Goal: Obtain resource: Obtain resource

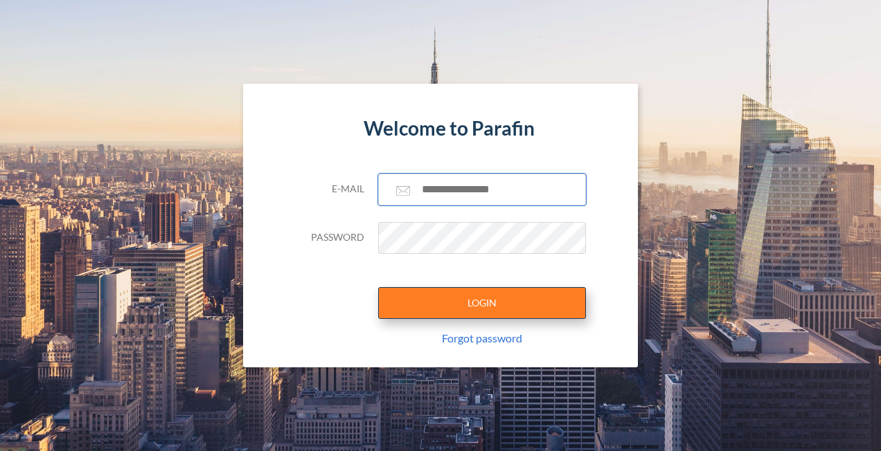
type input "**********"
click at [501, 299] on button "LOGIN" at bounding box center [482, 303] width 208 height 32
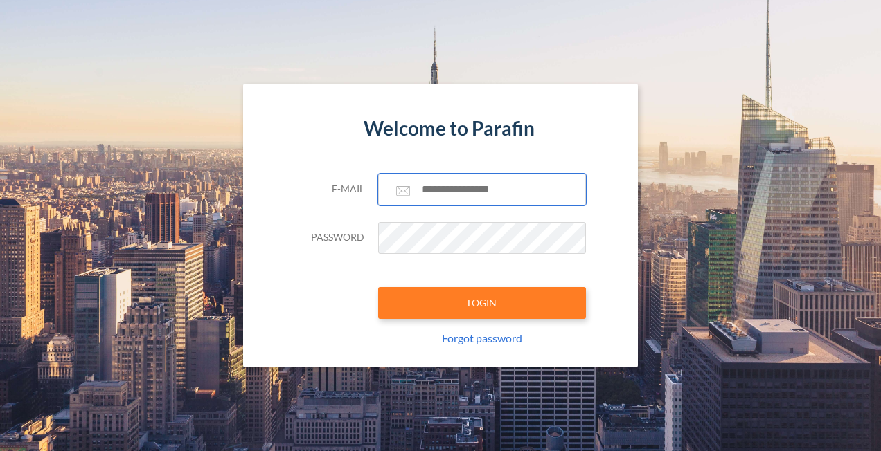
type input "**********"
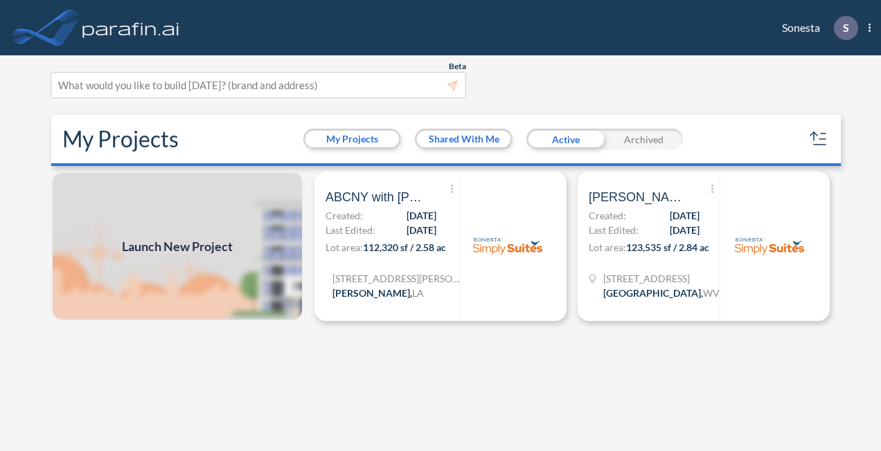
click at [180, 246] on span "Launch New Project" at bounding box center [177, 246] width 111 height 19
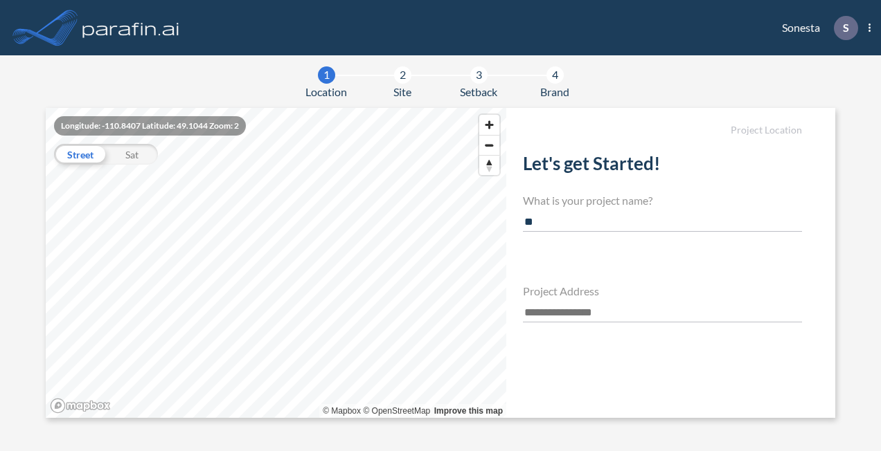
type input "*"
click at [613, 80] on section "1 Location 2 Site 3 Setback 4 Brand Longitude: -110.8407 Latitude: 49.1044 Zoom…" at bounding box center [440, 253] width 881 height 396
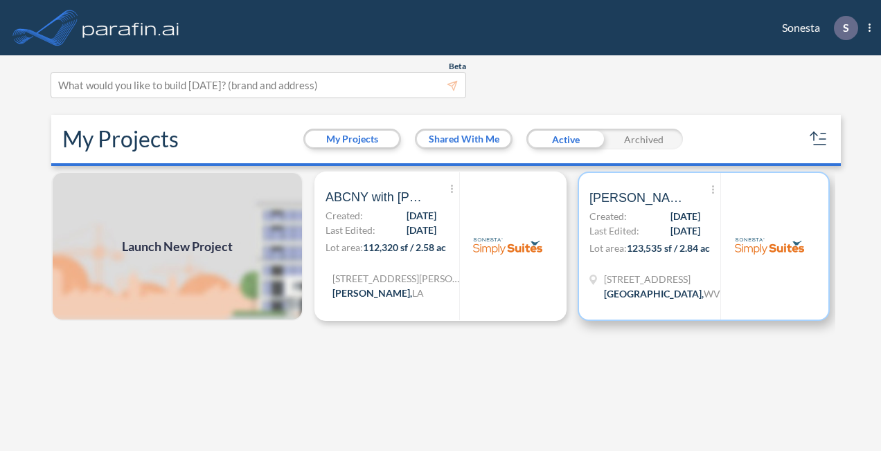
click at [670, 219] on span "07/17/2025" at bounding box center [685, 216] width 30 height 15
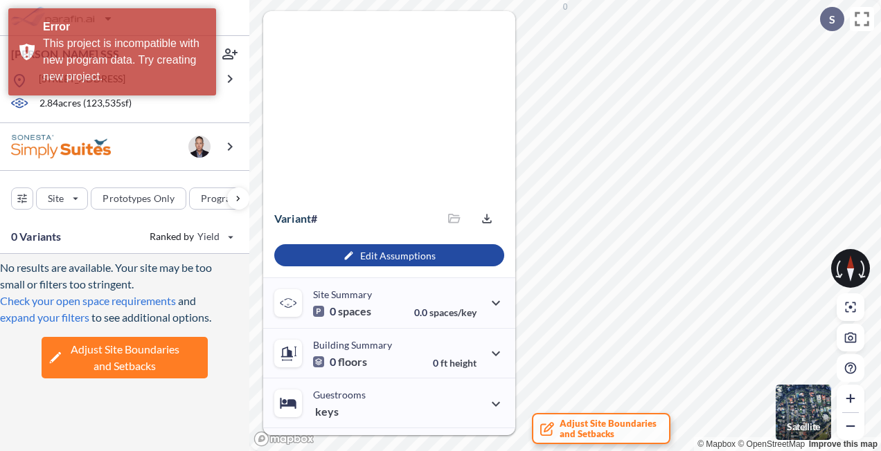
click at [234, 16] on div at bounding box center [124, 18] width 249 height 36
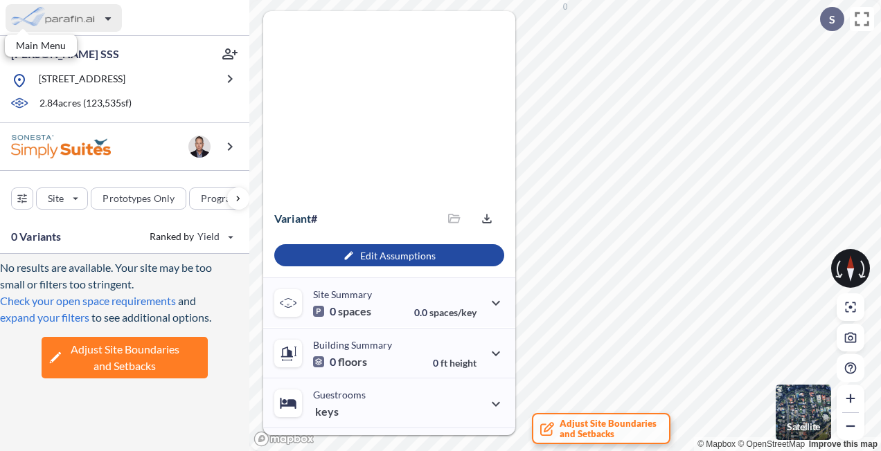
click at [61, 21] on div "button" at bounding box center [64, 18] width 116 height 28
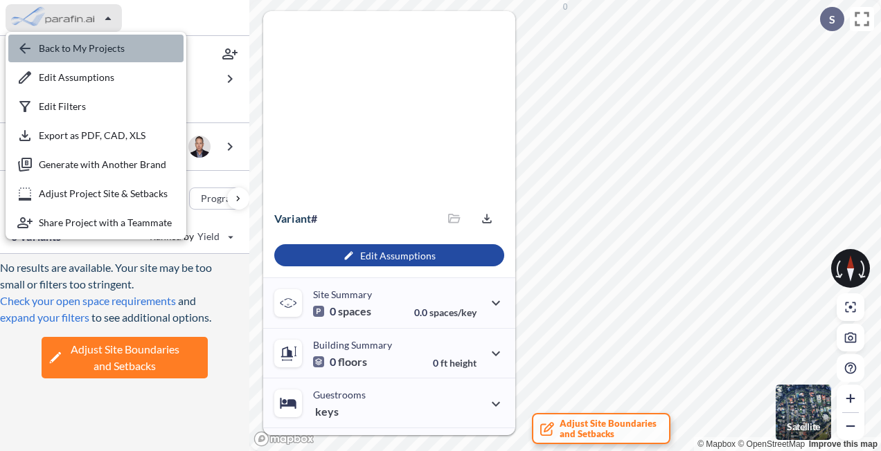
click at [46, 47] on div "button" at bounding box center [95, 49] width 175 height 28
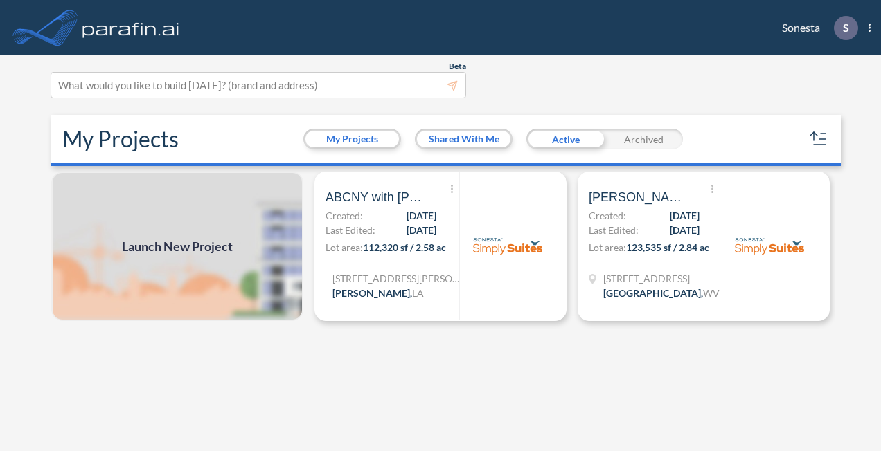
click at [150, 249] on span "Launch New Project" at bounding box center [177, 246] width 111 height 19
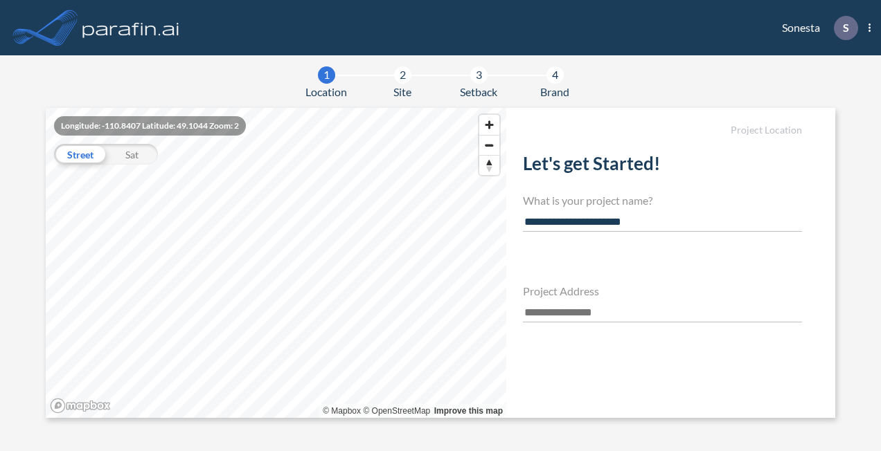
type input "**********"
click at [571, 310] on input "text" at bounding box center [662, 313] width 279 height 19
paste input "**********"
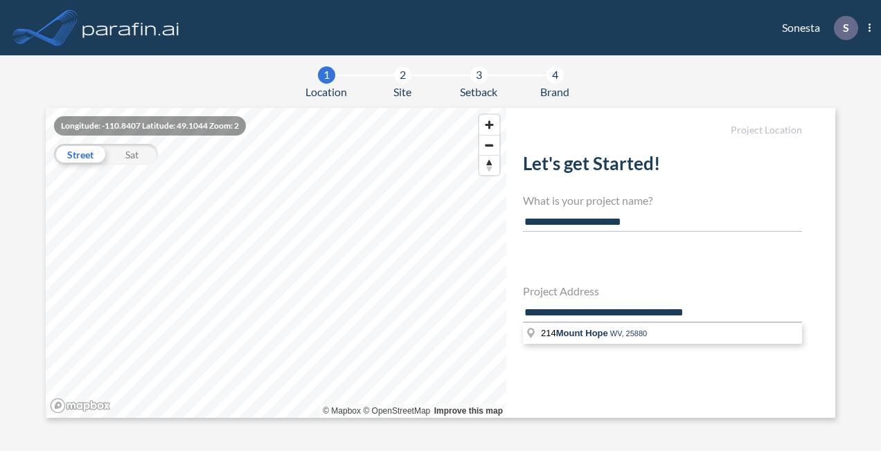
click at [627, 312] on input "**********" at bounding box center [662, 313] width 279 height 19
click at [736, 310] on input "**********" at bounding box center [662, 313] width 279 height 19
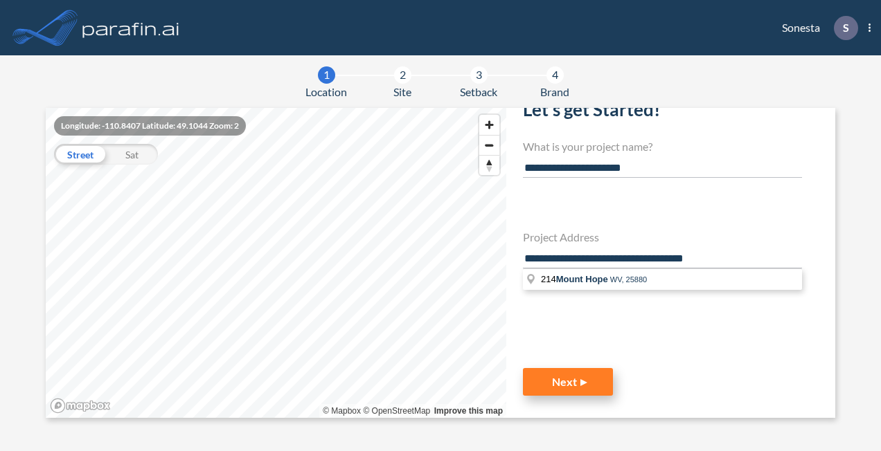
click at [573, 377] on button "Next" at bounding box center [568, 382] width 90 height 28
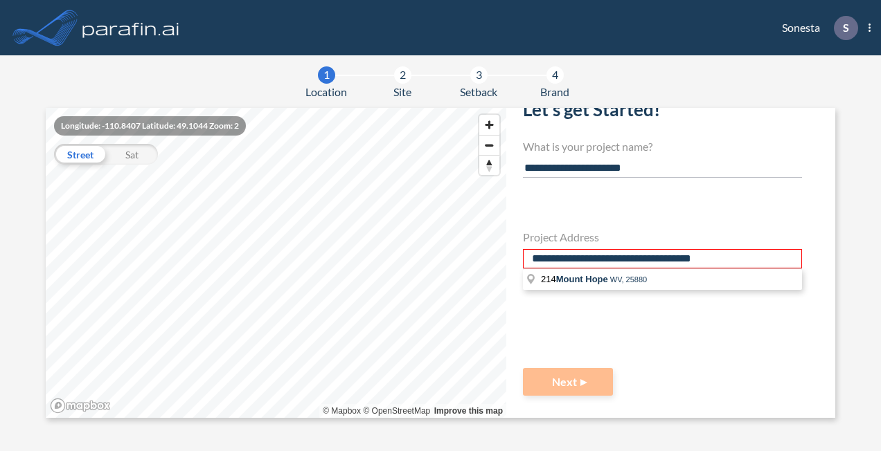
scroll to position [55, 0]
click at [530, 275] on icon at bounding box center [531, 278] width 10 height 10
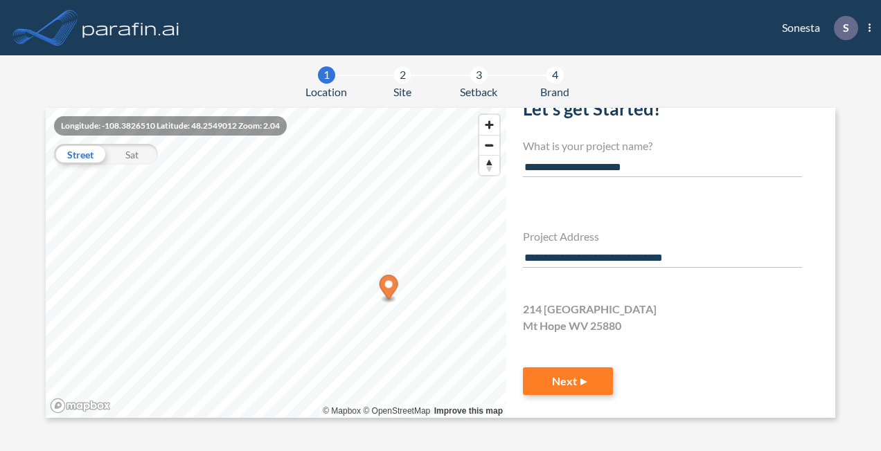
scroll to position [54, 0]
click at [481, 264] on section "**********" at bounding box center [440, 263] width 789 height 310
paste input "*****"
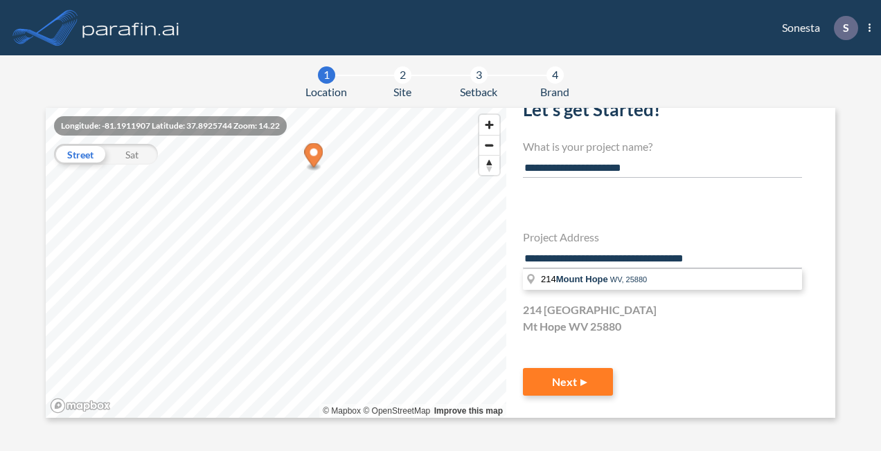
click at [739, 253] on input "**********" at bounding box center [662, 259] width 279 height 19
type input "**********"
click at [569, 370] on button "Next" at bounding box center [568, 382] width 90 height 28
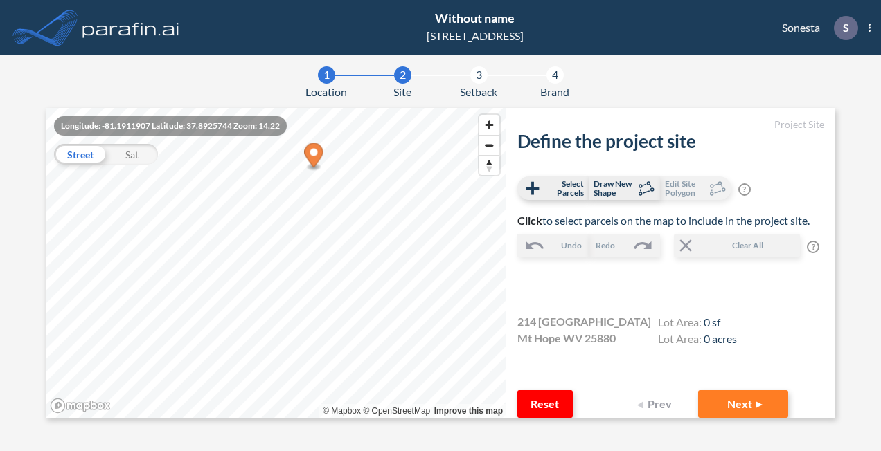
scroll to position [13, 0]
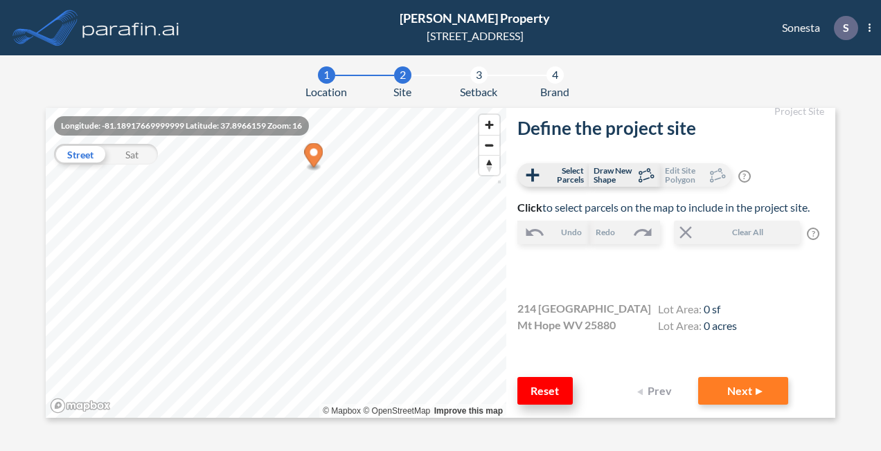
click at [548, 399] on button "Reset" at bounding box center [544, 391] width 55 height 28
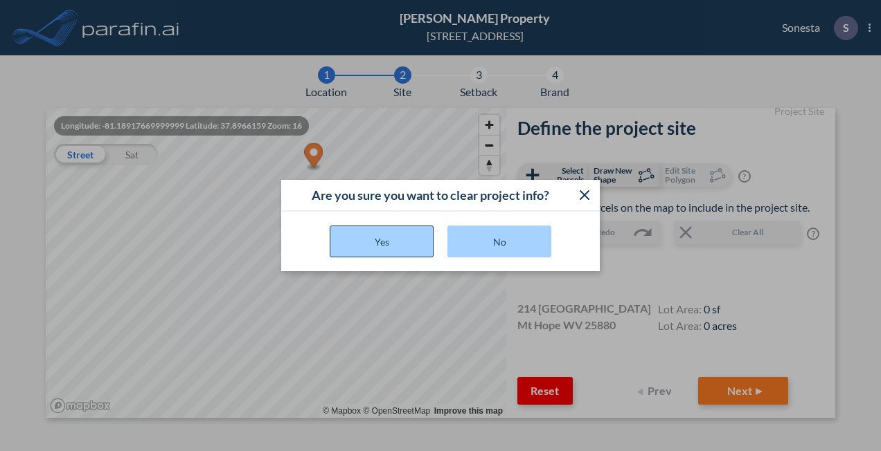
click at [372, 236] on button "Yes" at bounding box center [382, 242] width 104 height 32
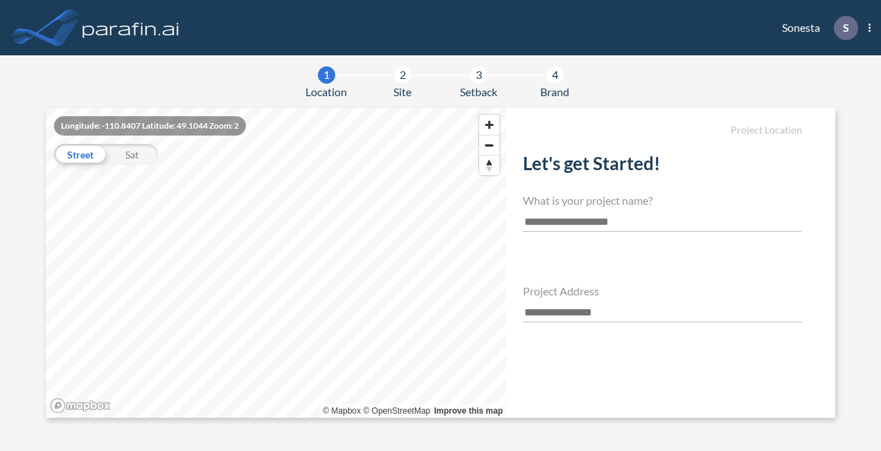
click at [557, 304] on input "text" at bounding box center [662, 313] width 279 height 19
paste input "**********"
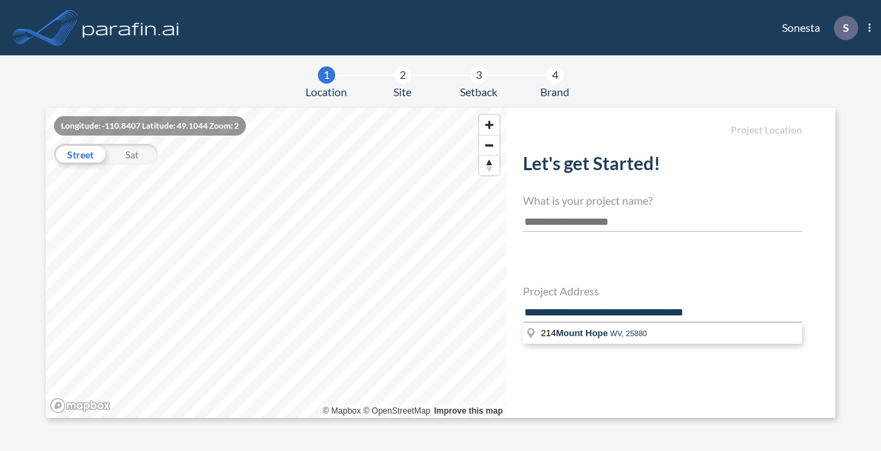
click at [613, 312] on input "**********" at bounding box center [662, 313] width 279 height 19
click at [546, 309] on input "**********" at bounding box center [662, 313] width 279 height 19
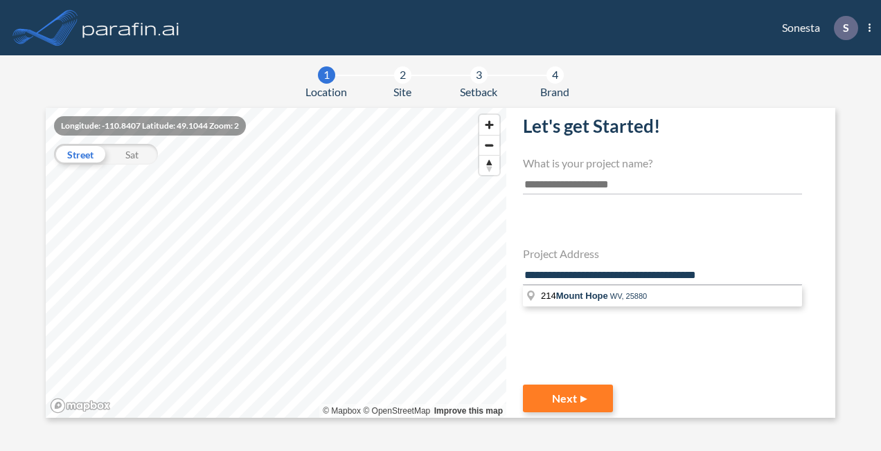
scroll to position [54, 0]
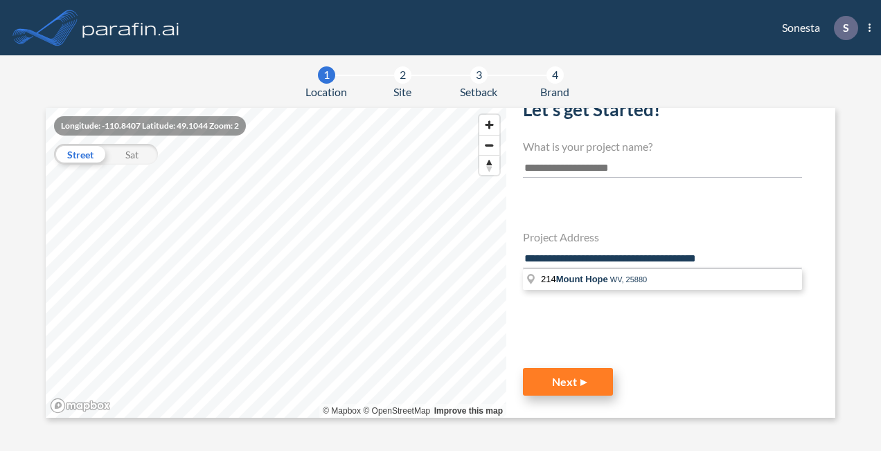
type input "**********"
click at [602, 375] on button "Next" at bounding box center [568, 382] width 90 height 28
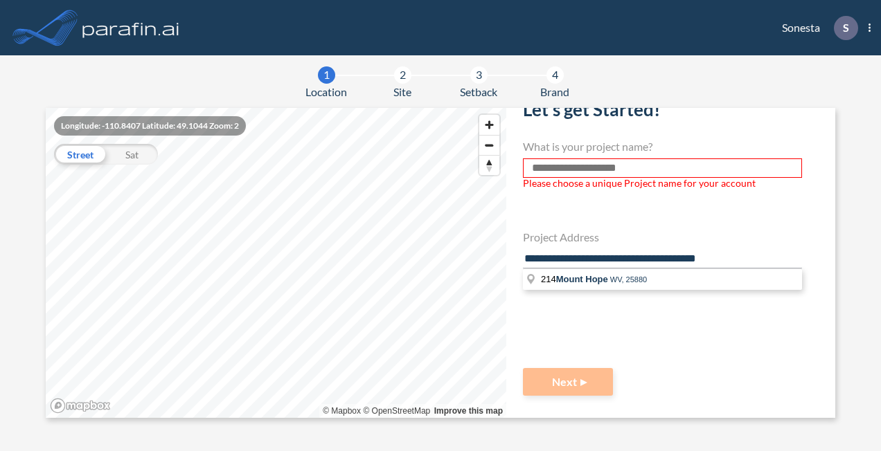
click at [616, 169] on input "text" at bounding box center [662, 168] width 279 height 19
type input "**********"
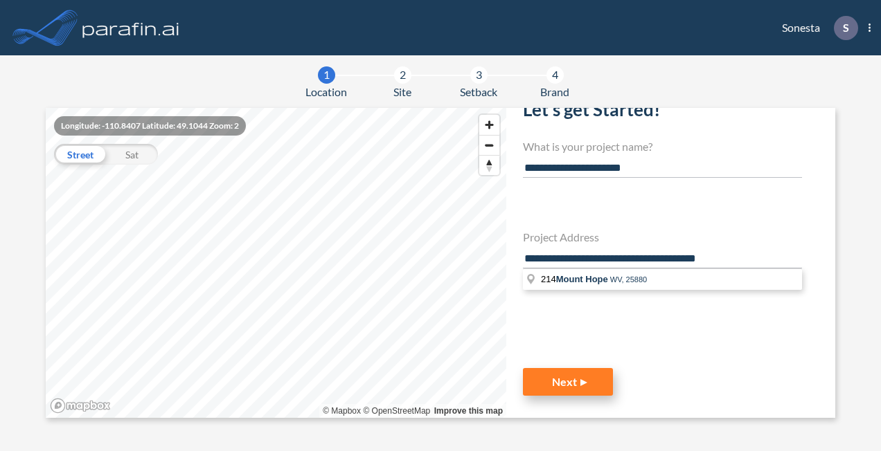
click at [576, 378] on button "Next" at bounding box center [568, 382] width 90 height 28
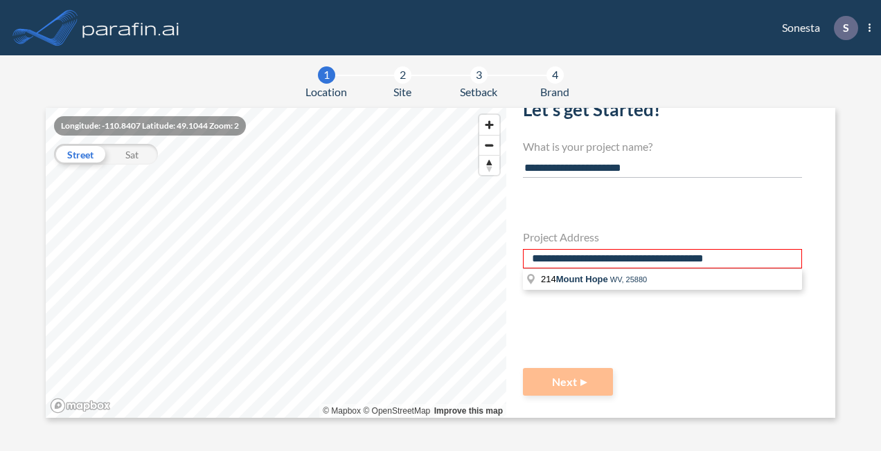
drag, startPoint x: 701, startPoint y: 255, endPoint x: 636, endPoint y: 249, distance: 64.7
click at [636, 249] on input "**********" at bounding box center [662, 258] width 279 height 19
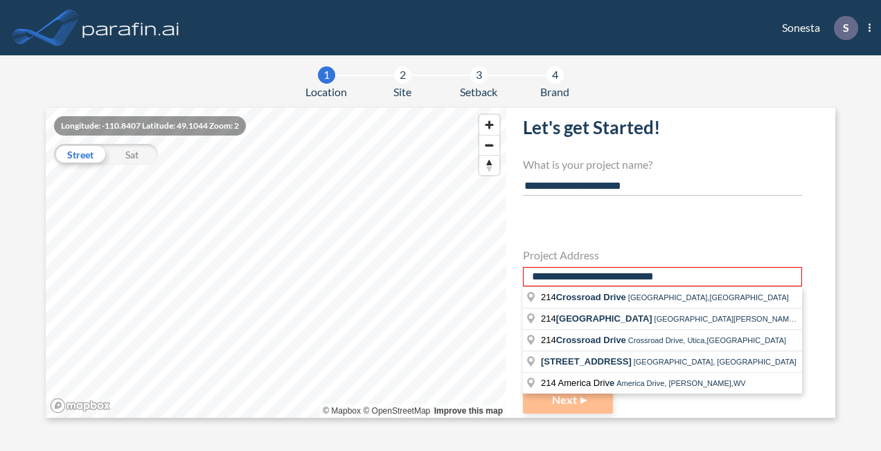
scroll to position [55, 0]
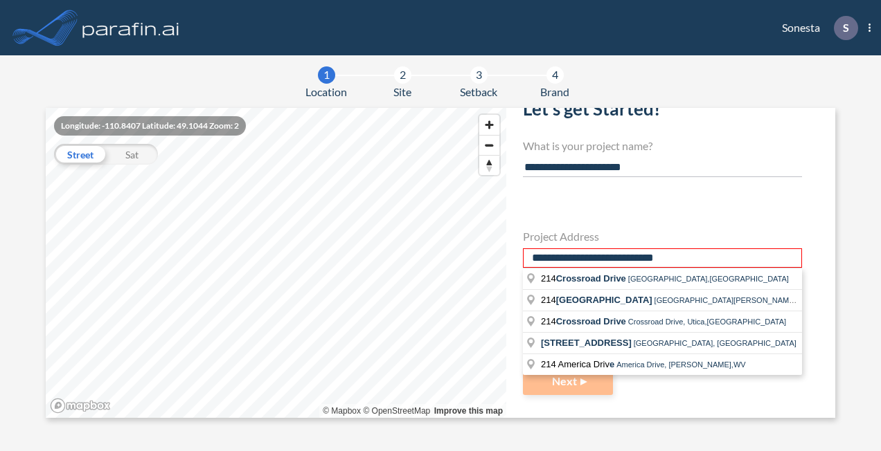
click at [483, 257] on section "**********" at bounding box center [440, 263] width 789 height 310
paste input "*********"
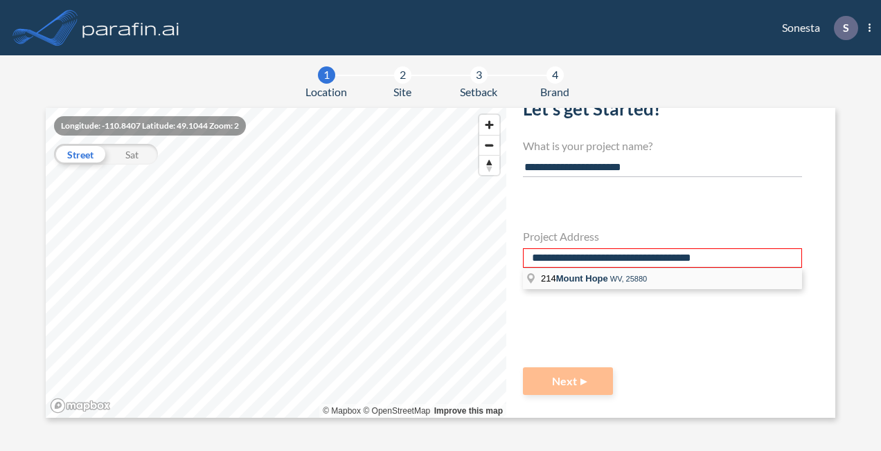
click at [572, 278] on span "Mount Hope" at bounding box center [582, 278] width 52 height 10
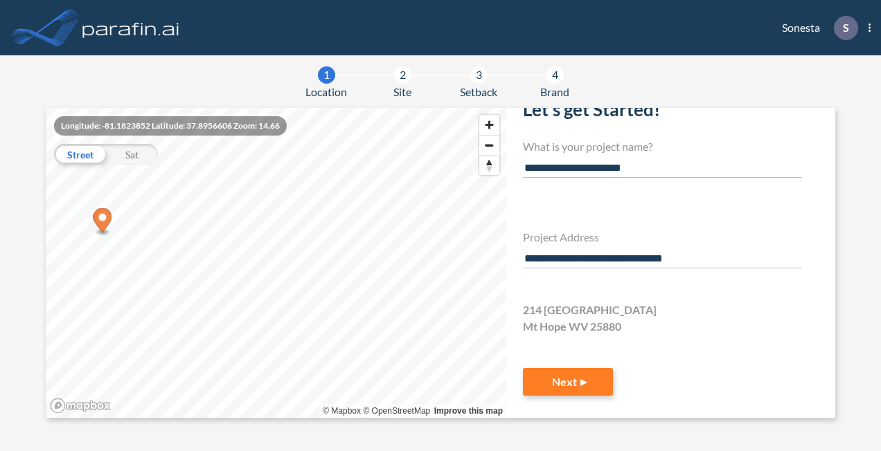
click at [483, 262] on section "**********" at bounding box center [440, 263] width 789 height 310
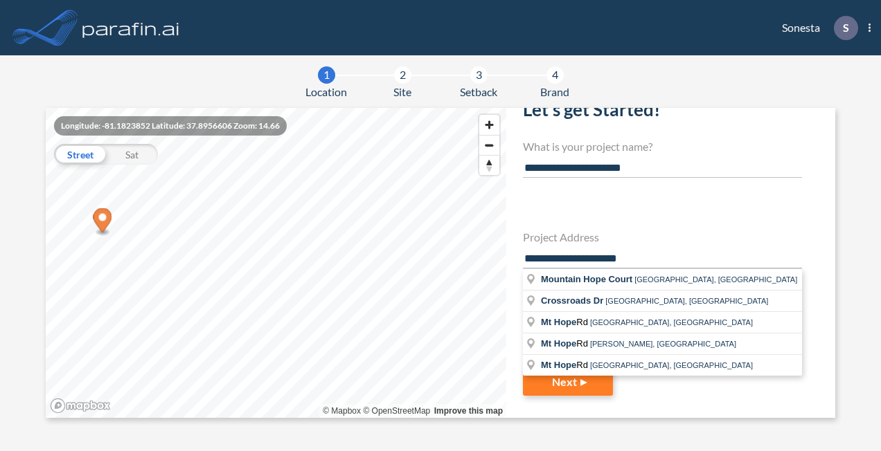
click at [478, 253] on section "**********" at bounding box center [440, 263] width 789 height 310
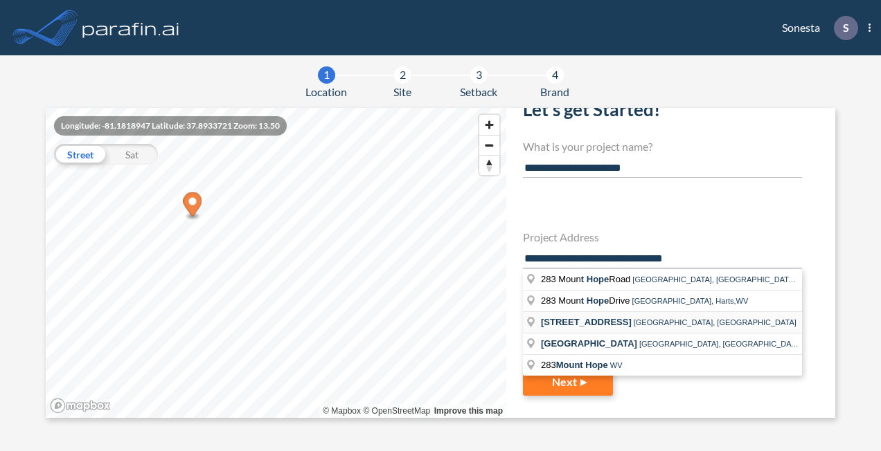
click at [613, 319] on span "283 Crossroads Mall" at bounding box center [586, 322] width 91 height 10
type input "**********"
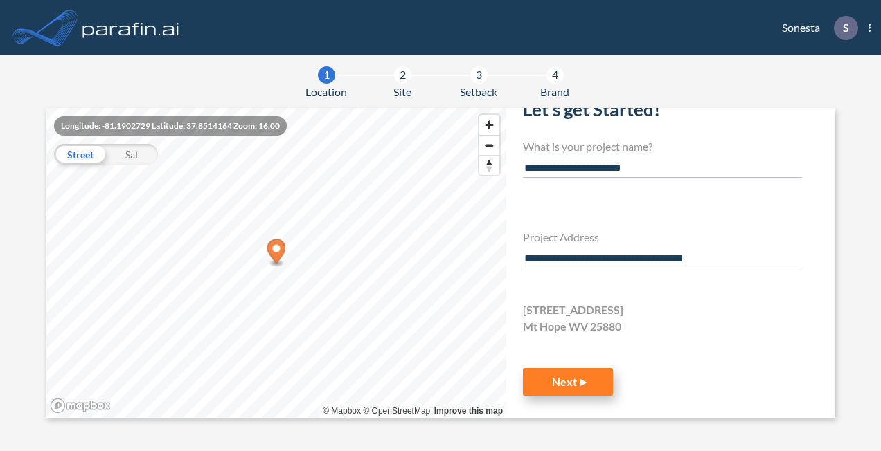
click at [569, 378] on button "Next" at bounding box center [568, 382] width 90 height 28
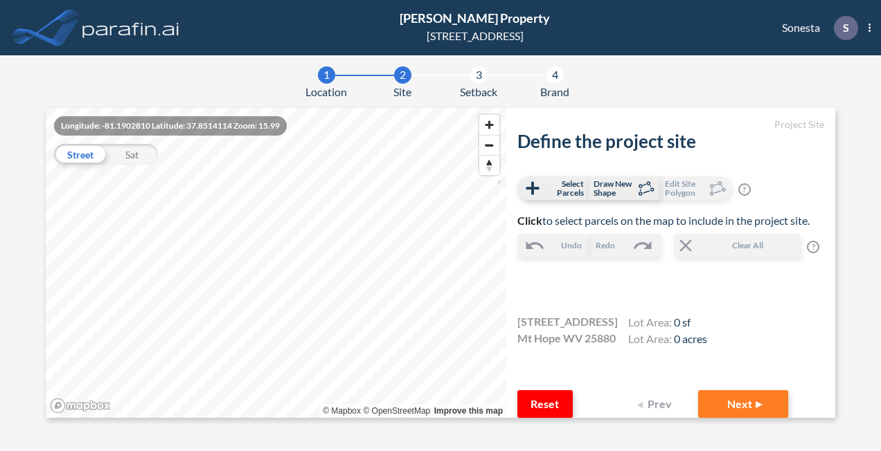
scroll to position [13, 0]
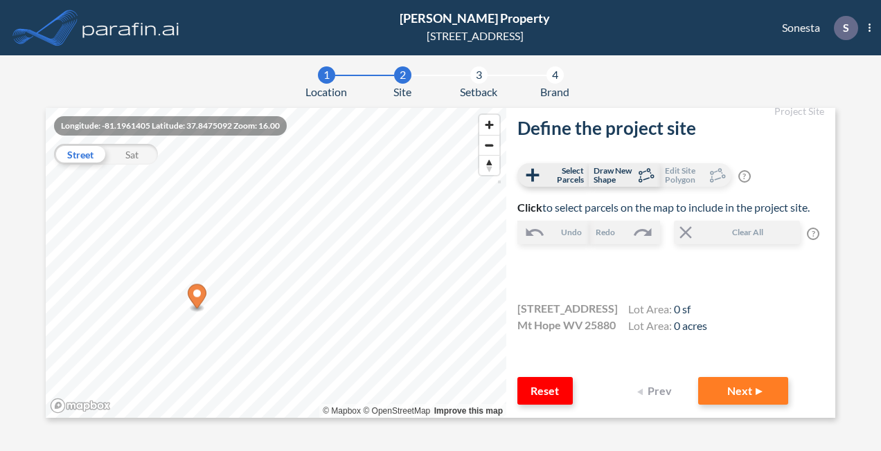
drag, startPoint x: 138, startPoint y: 355, endPoint x: 170, endPoint y: 306, distance: 58.0
click at [188, 306] on icon "Map marker" at bounding box center [197, 299] width 19 height 28
click at [273, 427] on section "1 Location 2 Site 3 Setback 4 Brand Longitude: -81.1945525 Latitude: 37.8495934…" at bounding box center [440, 253] width 881 height 396
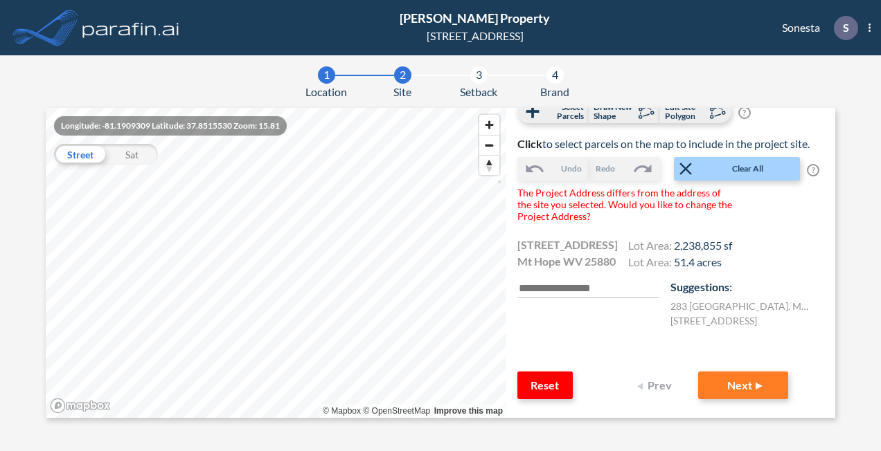
scroll to position [90, 0]
click at [742, 388] on button "Next" at bounding box center [743, 386] width 90 height 28
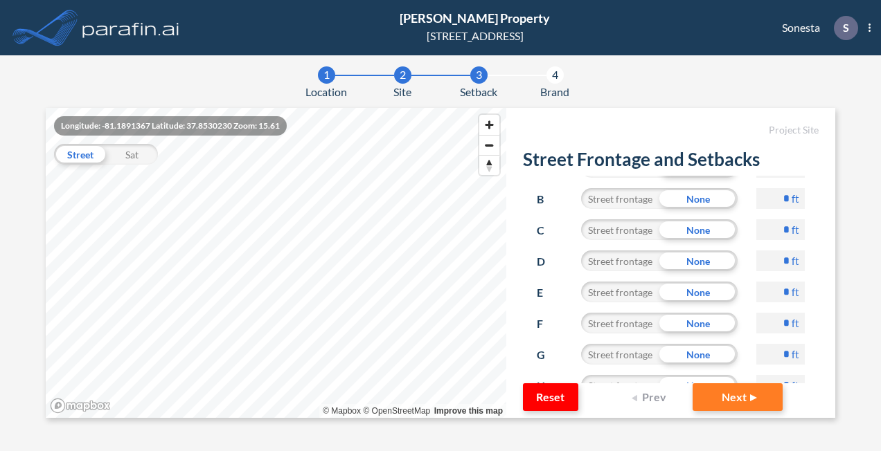
scroll to position [69, 0]
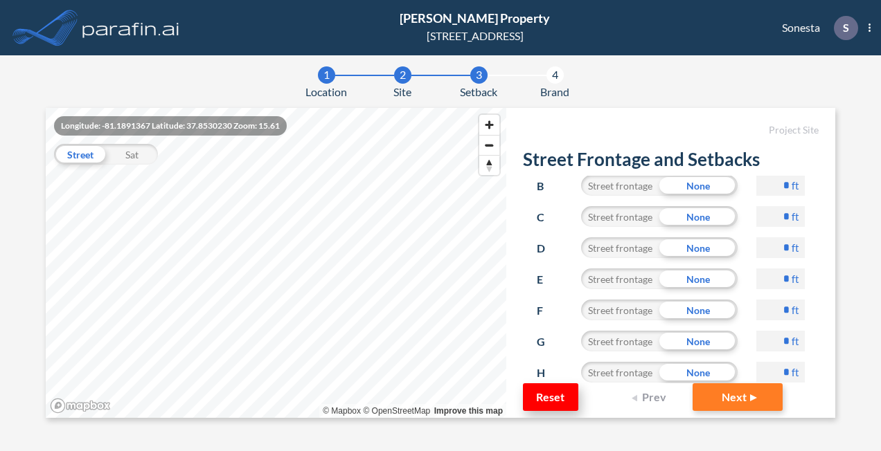
click at [547, 399] on button "Reset" at bounding box center [550, 398] width 55 height 28
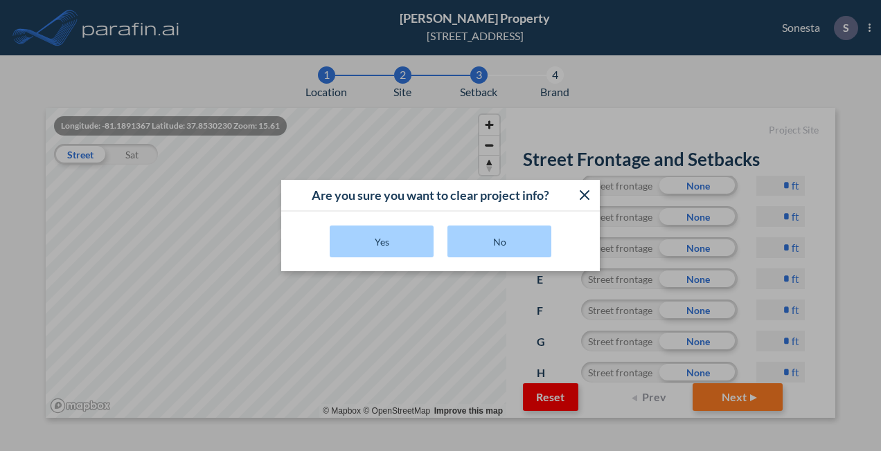
click at [538, 240] on button "No" at bounding box center [499, 242] width 104 height 32
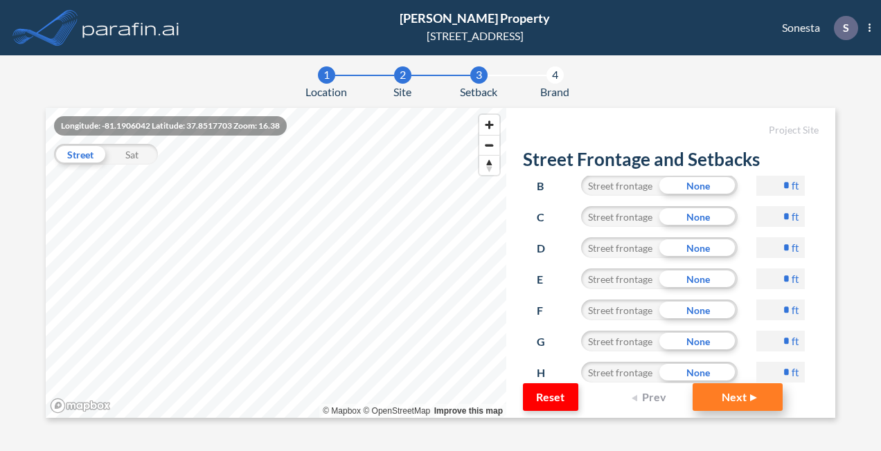
click at [721, 396] on button "Next" at bounding box center [737, 398] width 90 height 28
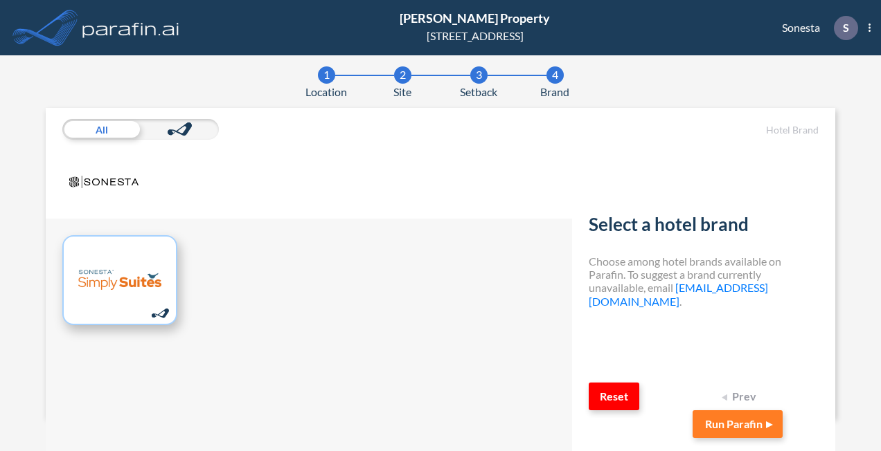
click at [127, 277] on img at bounding box center [119, 280] width 83 height 66
click at [746, 426] on button "Run Parafin" at bounding box center [737, 425] width 90 height 28
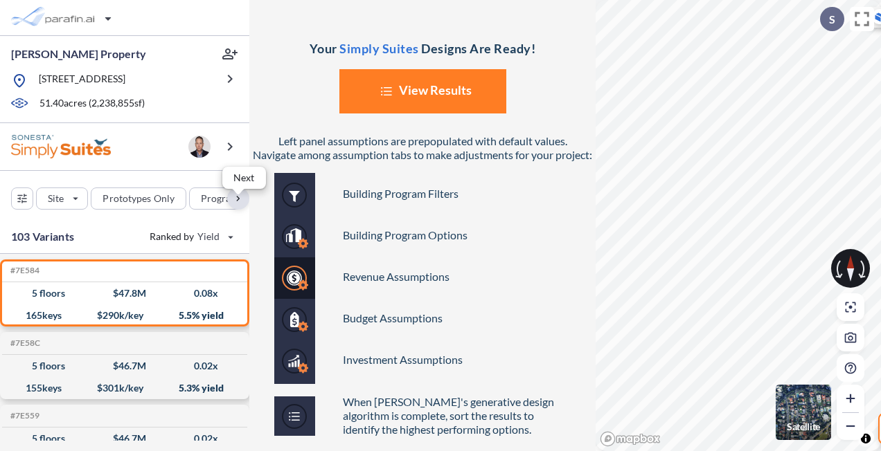
click at [238, 210] on div "button" at bounding box center [238, 199] width 22 height 22
click at [139, 209] on div "button" at bounding box center [126, 198] width 55 height 21
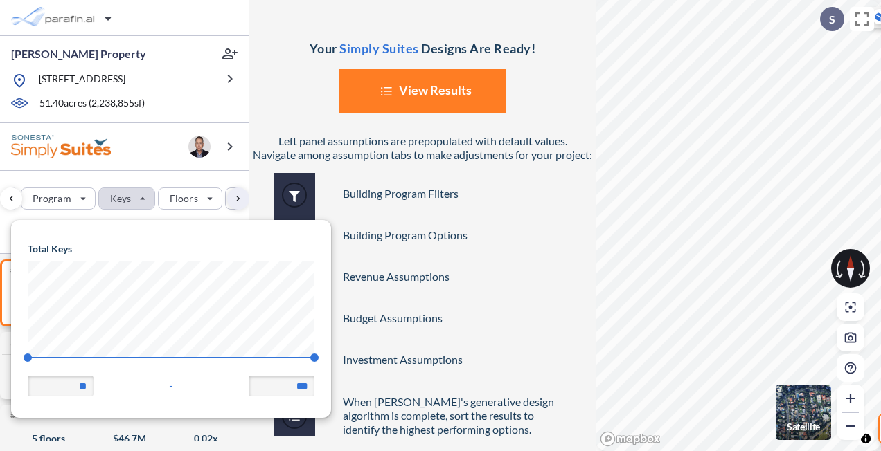
scroll to position [197, 320]
drag, startPoint x: 289, startPoint y: 384, endPoint x: 318, endPoint y: 384, distance: 29.1
click at [318, 384] on div "Total Keys 74 166 ** - ***" at bounding box center [171, 319] width 320 height 198
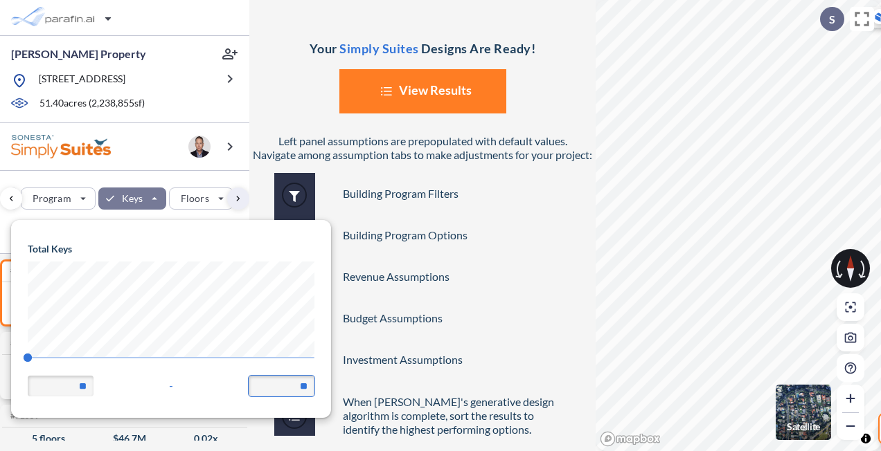
type input "***"
click at [198, 190] on div "Site Prototypes Only Program Keys Floors Height FAR Room mix Budget" at bounding box center [124, 195] width 249 height 49
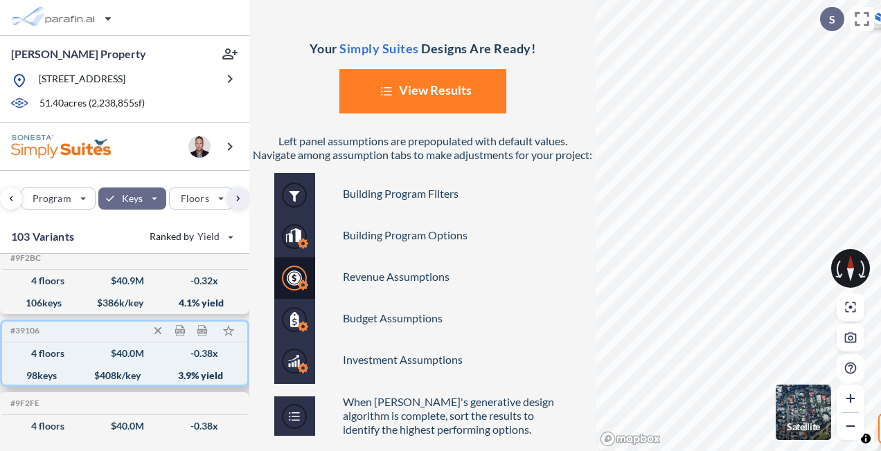
scroll to position [7282, 0]
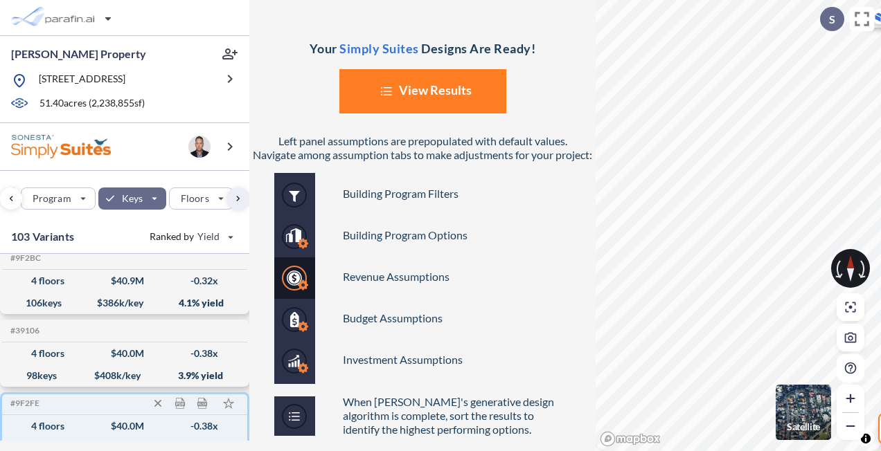
click at [82, 418] on div "4 floors $ 40.0 M -0.38 x" at bounding box center [125, 426] width 234 height 22
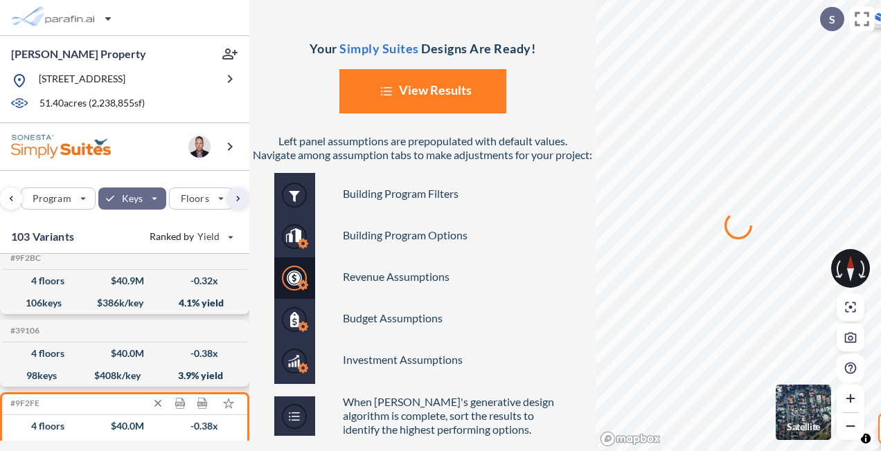
click at [102, 415] on div "4 floors $ 40.0 M -0.38 x" at bounding box center [125, 426] width 234 height 22
click at [428, 94] on button "List Created with Sketch. View Results" at bounding box center [422, 91] width 167 height 44
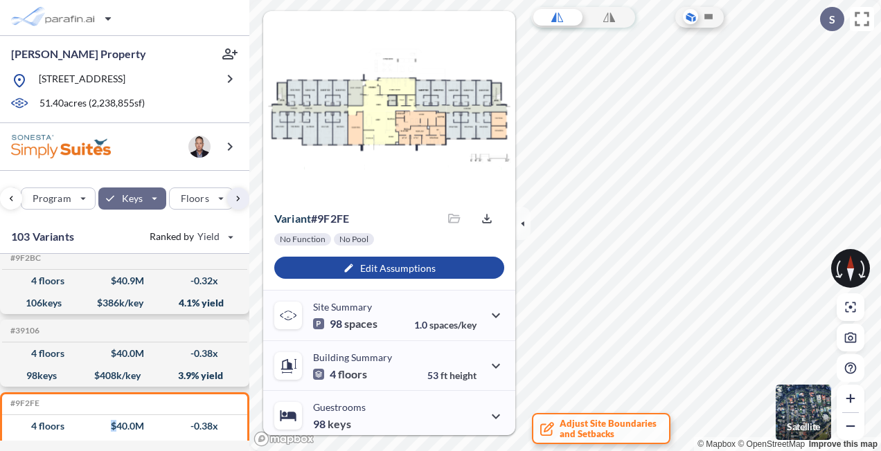
click at [802, 406] on img "button" at bounding box center [802, 412] width 55 height 55
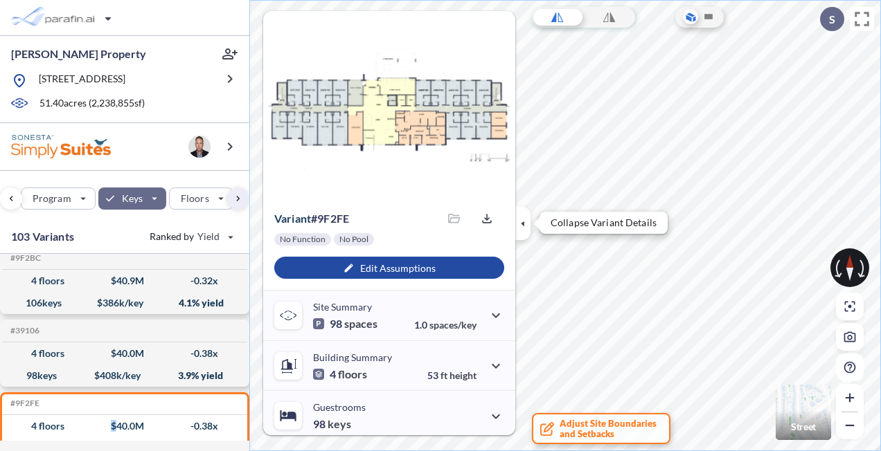
click at [526, 225] on icon "button" at bounding box center [522, 223] width 15 height 15
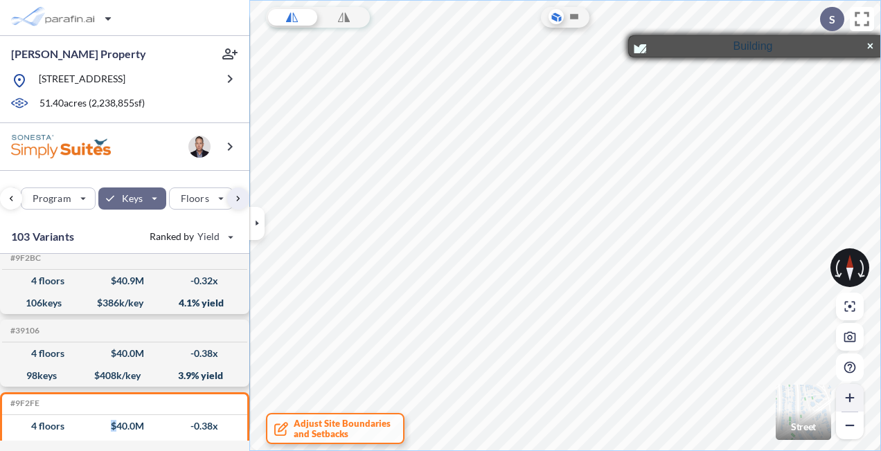
click at [849, 396] on icon "button" at bounding box center [850, 398] width 14 height 14
click at [847, 396] on icon "button" at bounding box center [850, 398] width 14 height 14
click at [849, 428] on icon "button" at bounding box center [850, 426] width 14 height 14
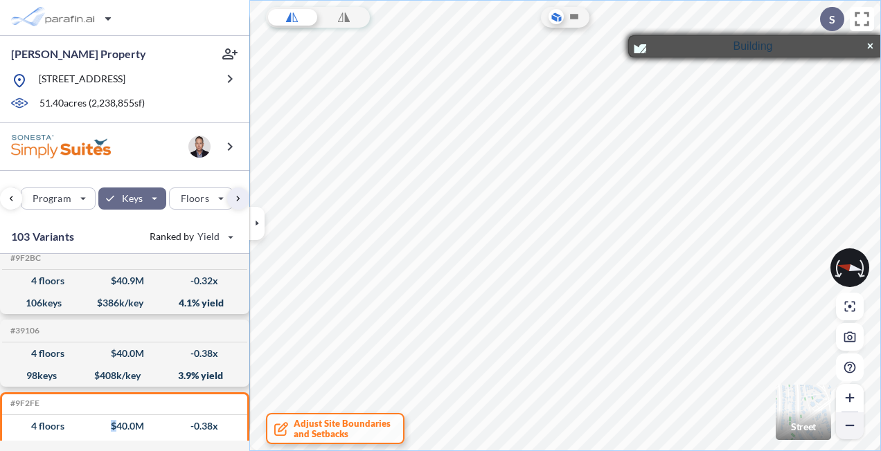
click at [849, 428] on icon "button" at bounding box center [850, 426] width 14 height 14
click at [554, 11] on icon at bounding box center [556, 17] width 14 height 15
click at [577, 17] on icon at bounding box center [574, 16] width 8 height 5
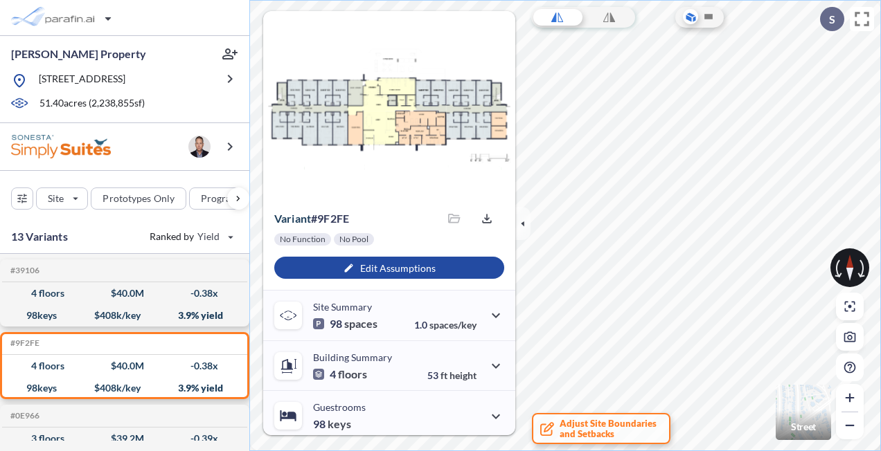
click at [807, 411] on img "button" at bounding box center [802, 412] width 55 height 55
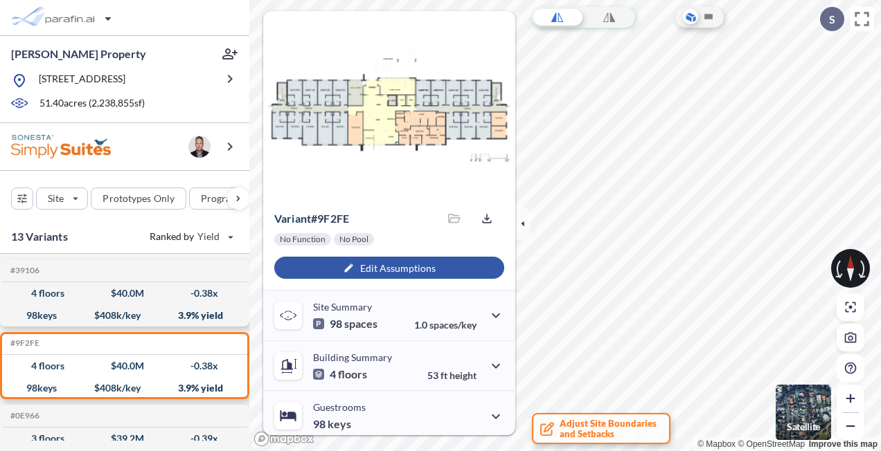
click at [376, 271] on div "button" at bounding box center [389, 268] width 230 height 22
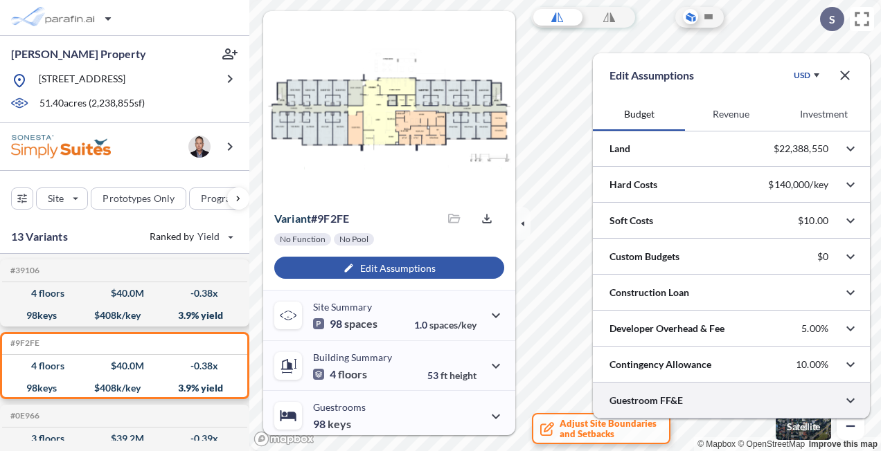
click at [665, 400] on div at bounding box center [731, 400] width 277 height 35
click at [842, 78] on icon "button" at bounding box center [844, 75] width 9 height 9
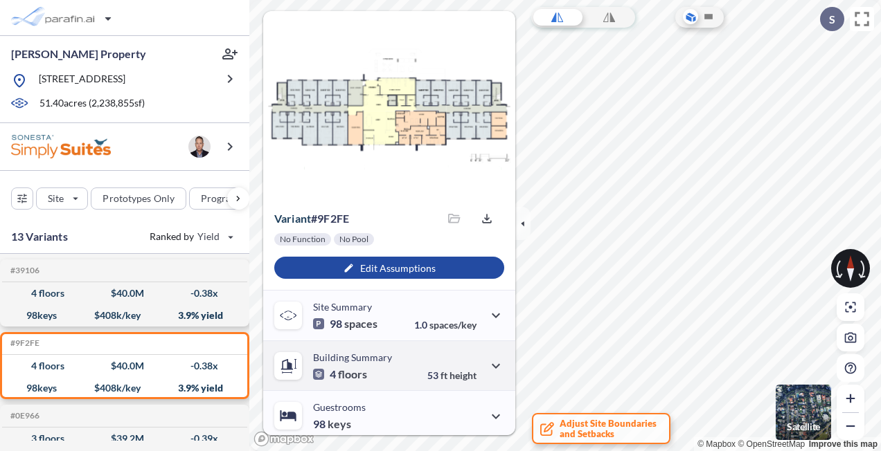
scroll to position [69, 0]
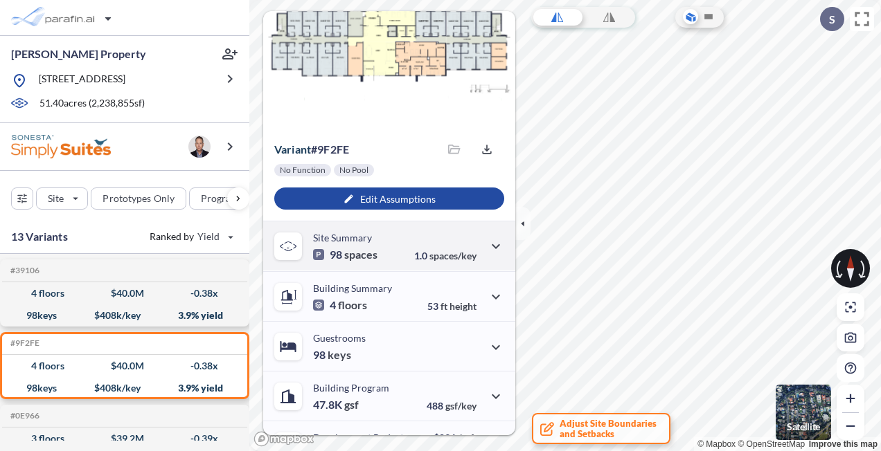
click at [348, 257] on span "spaces" at bounding box center [360, 255] width 33 height 14
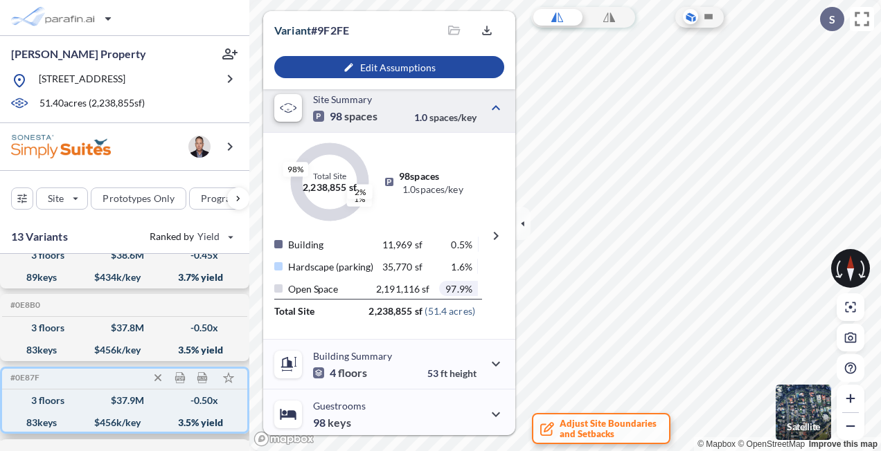
scroll to position [760, 0]
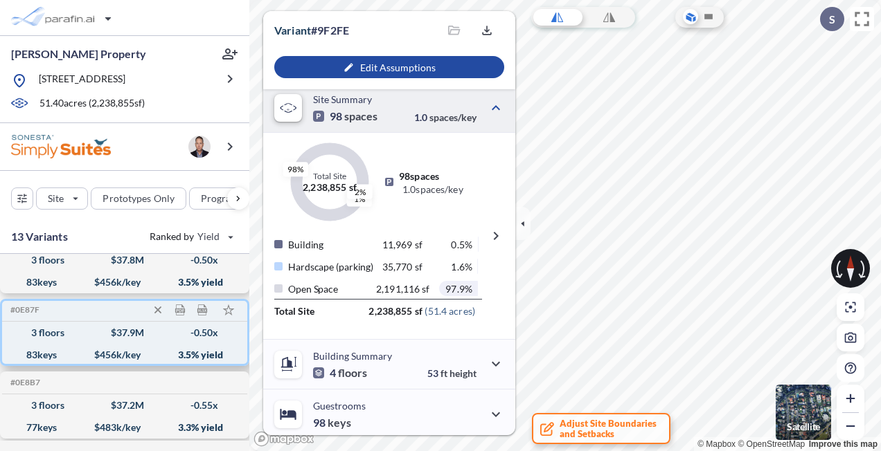
click at [111, 344] on div "3 floors $ 37.9 M -0.50 x" at bounding box center [125, 333] width 234 height 22
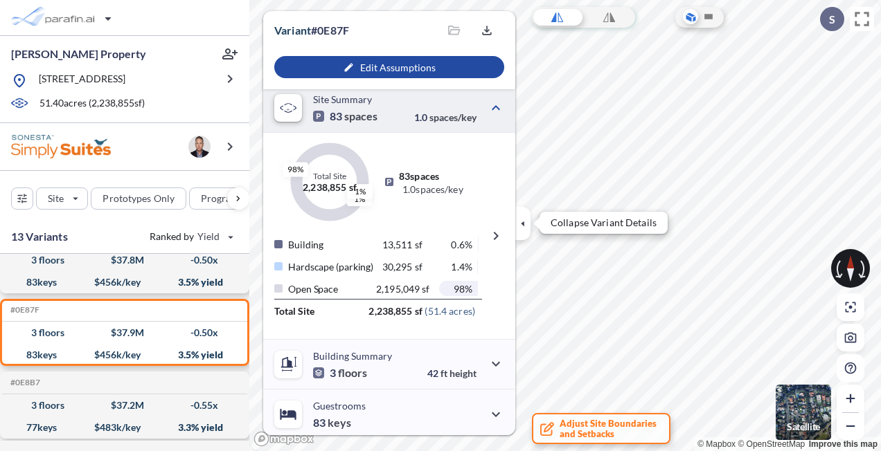
click at [521, 228] on icon "button" at bounding box center [522, 223] width 15 height 15
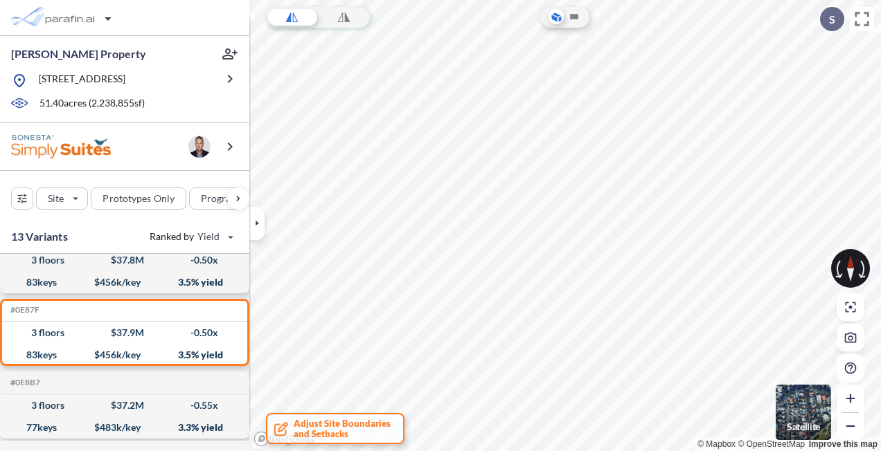
click at [802, 409] on img "button" at bounding box center [802, 412] width 55 height 55
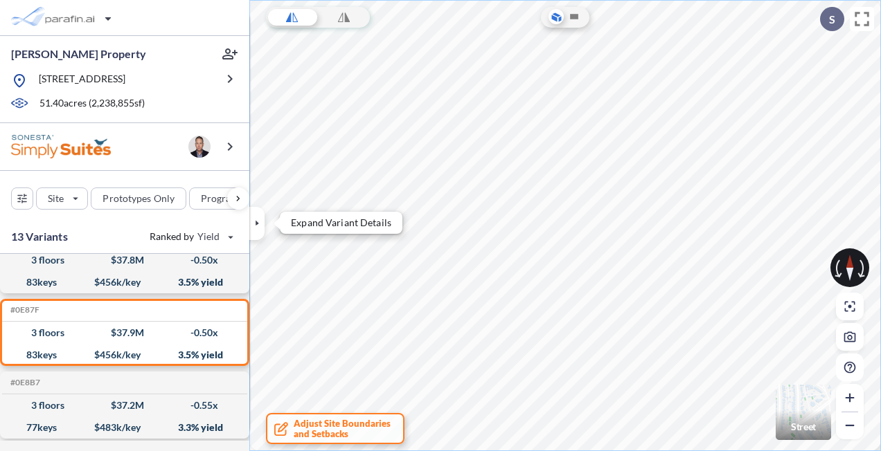
click at [260, 223] on icon "button" at bounding box center [256, 223] width 15 height 15
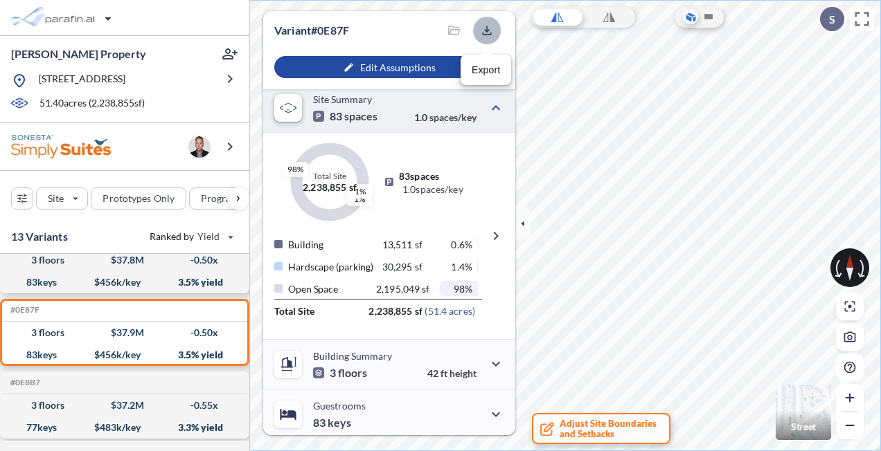
click at [487, 30] on icon "button" at bounding box center [487, 31] width 14 height 14
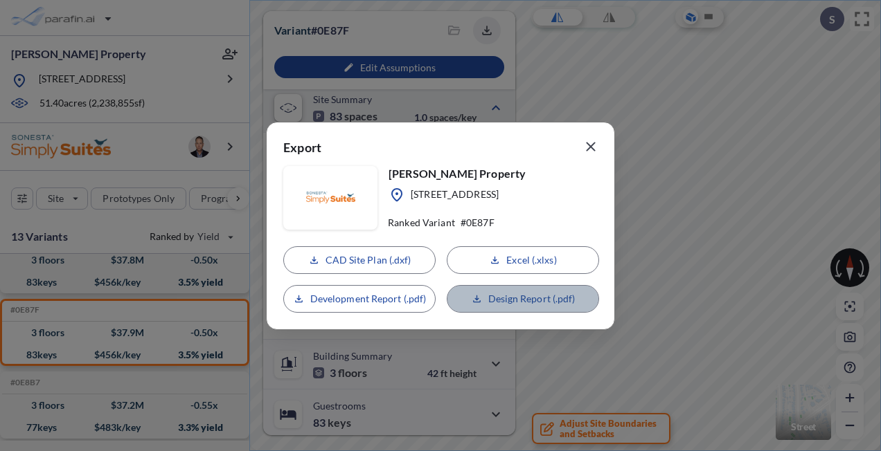
click at [514, 298] on p "Design Report (.pdf)" at bounding box center [531, 299] width 87 height 14
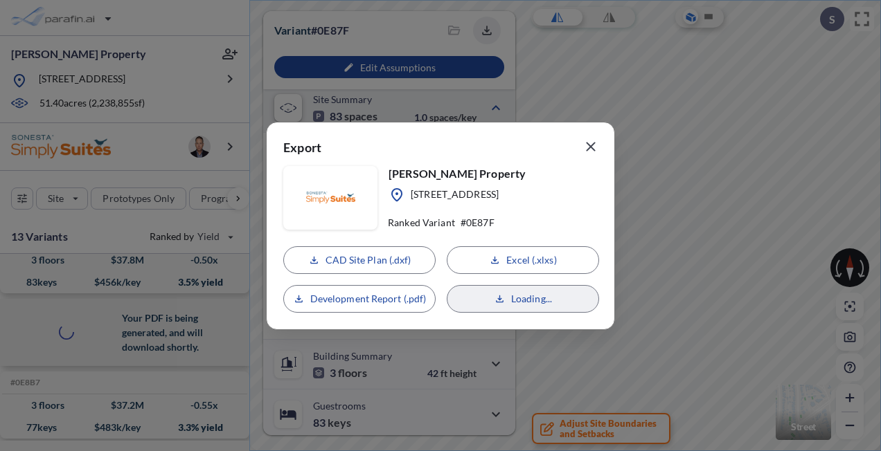
drag, startPoint x: 510, startPoint y: 298, endPoint x: 537, endPoint y: 287, distance: 28.8
click at [528, 291] on div "CAD Site Plan (.dxf) Excel (.xlxs) Development Report (.pdf) Loading..." at bounding box center [440, 279] width 314 height 66
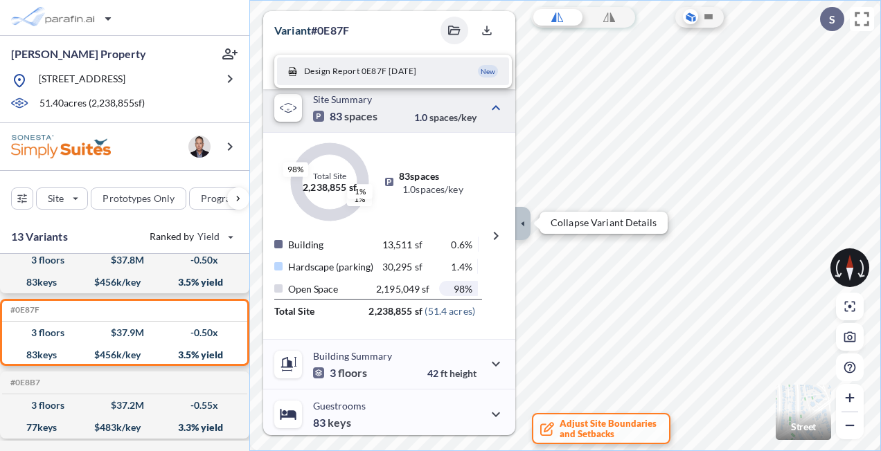
click at [525, 220] on icon "button" at bounding box center [522, 223] width 15 height 15
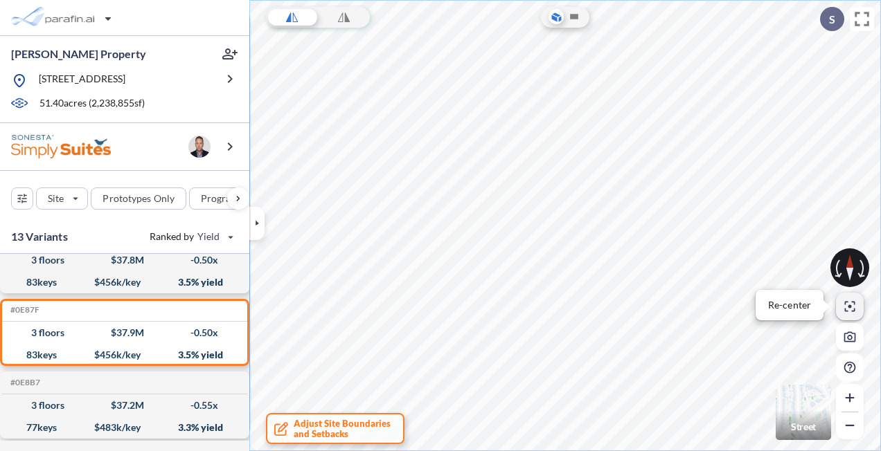
click at [850, 307] on icon "button" at bounding box center [849, 307] width 10 height 10
click at [798, 407] on img "button" at bounding box center [802, 412] width 55 height 55
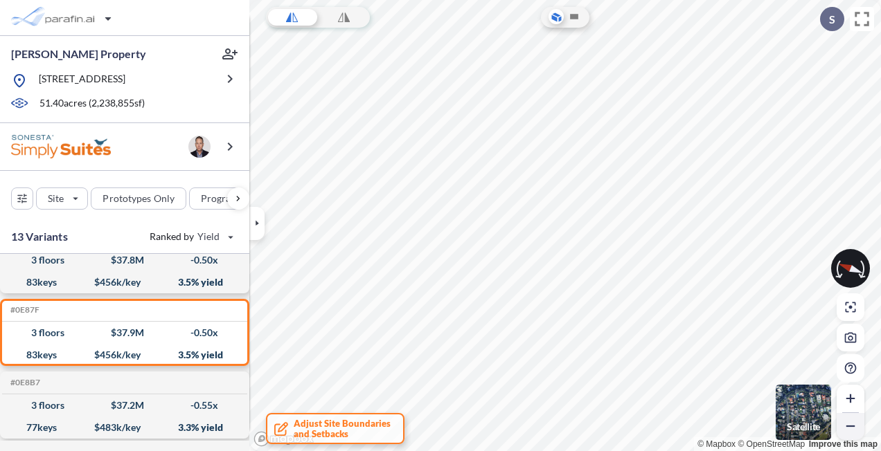
click at [851, 424] on icon "button" at bounding box center [850, 427] width 14 height 14
click at [850, 424] on icon "button" at bounding box center [850, 427] width 14 height 14
click at [805, 427] on p "Satellite" at bounding box center [803, 427] width 33 height 11
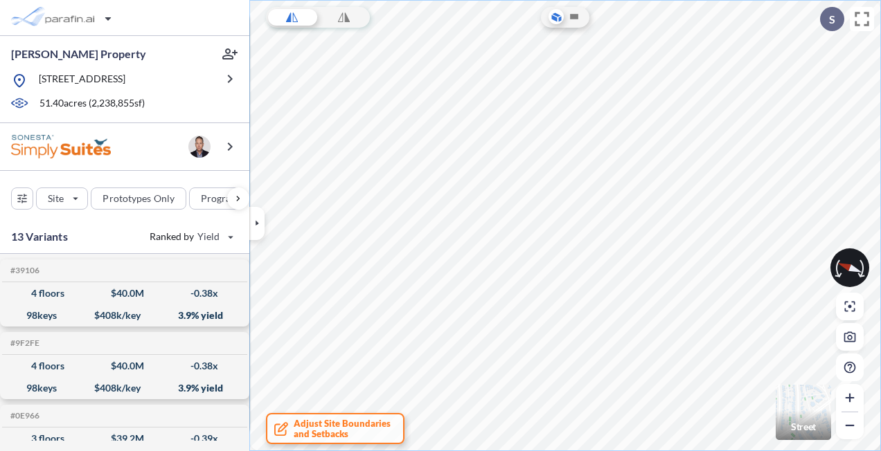
scroll to position [208, 0]
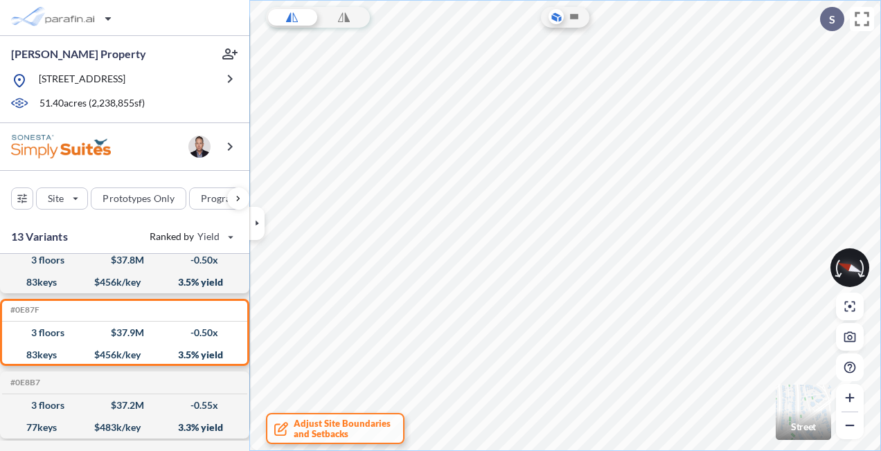
click at [836, 264] on icon at bounding box center [850, 268] width 28 height 17
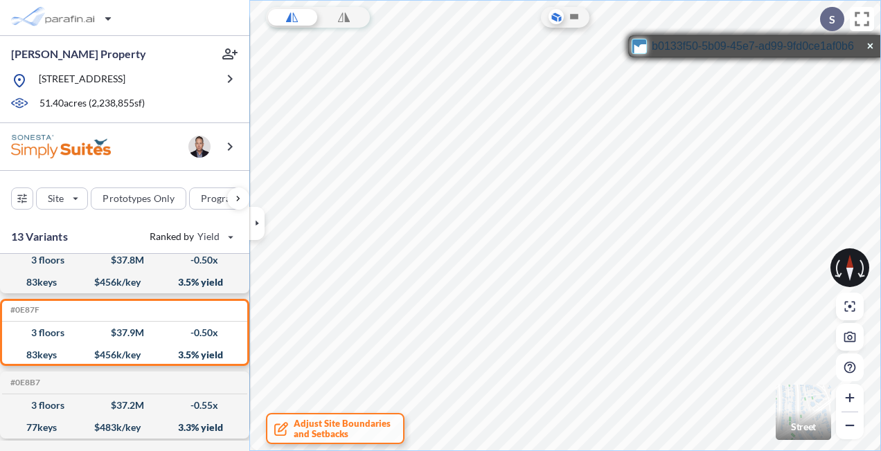
click at [643, 44] on icon "button" at bounding box center [643, 50] width 19 height 12
click at [807, 403] on img "button" at bounding box center [802, 412] width 55 height 55
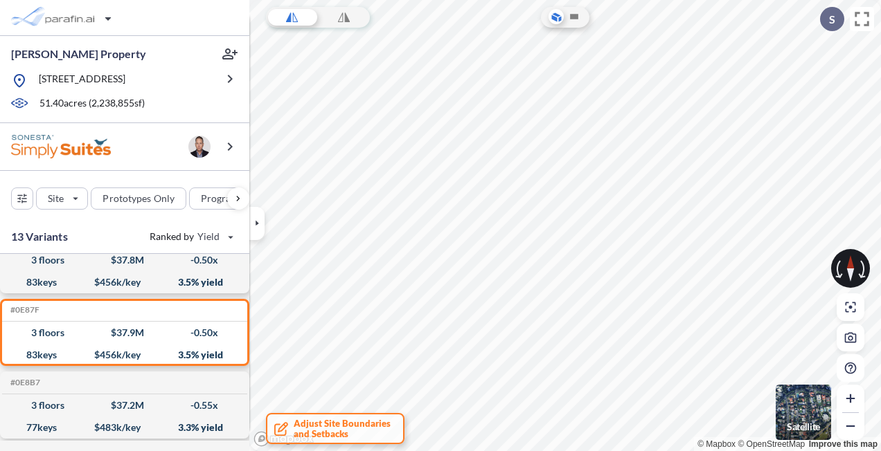
drag, startPoint x: 841, startPoint y: 276, endPoint x: 834, endPoint y: 270, distance: 8.8
click at [831, 271] on div at bounding box center [850, 268] width 39 height 39
click at [848, 259] on icon at bounding box center [850, 268] width 8 height 26
click at [262, 227] on icon "button" at bounding box center [256, 223] width 15 height 15
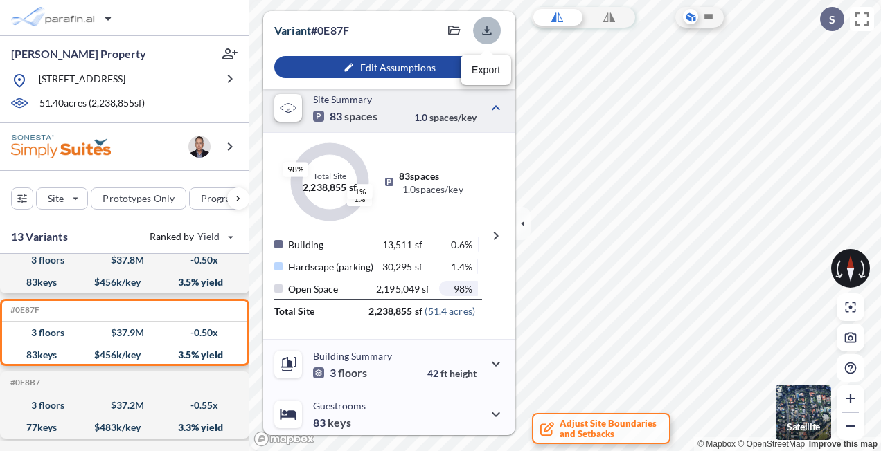
click at [494, 31] on button "button" at bounding box center [487, 31] width 28 height 28
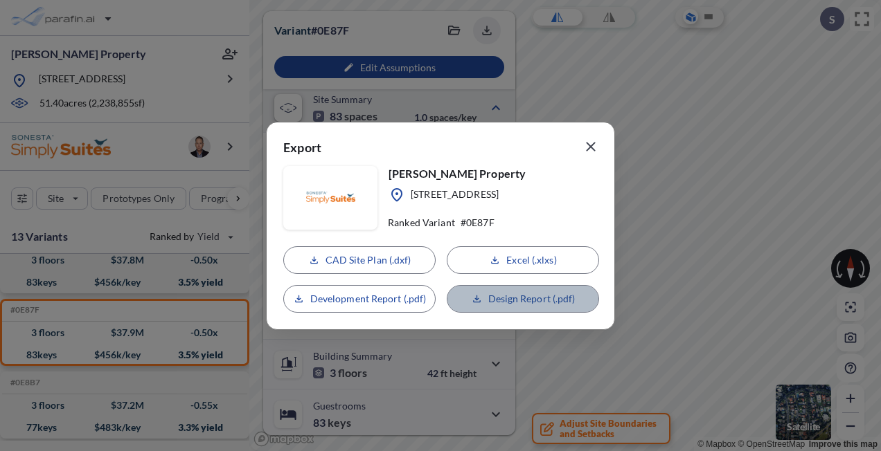
click at [530, 300] on p "Design Report (.pdf)" at bounding box center [531, 299] width 87 height 14
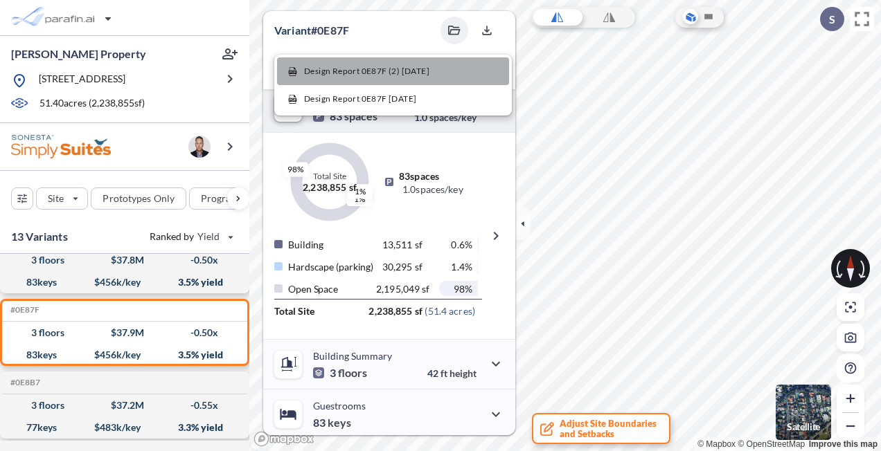
click at [426, 73] on span "Design Report 0E87F (2) [DATE]" at bounding box center [366, 71] width 125 height 12
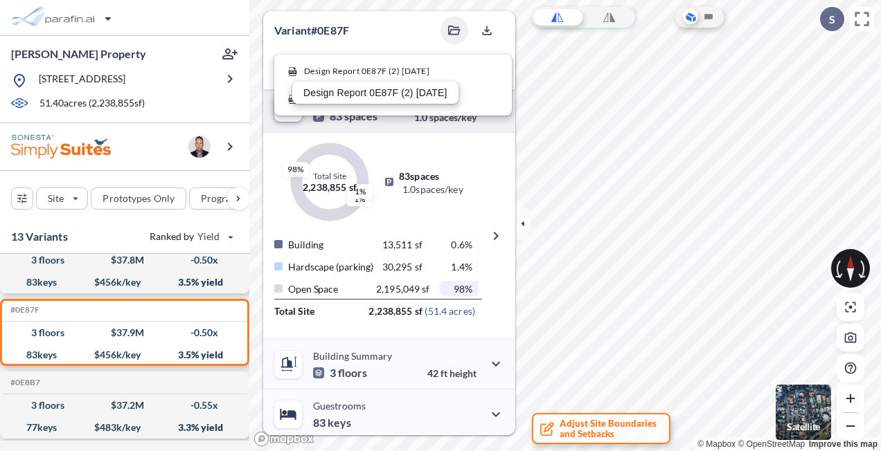
click at [388, 91] on p "Design Report 0E87F (2) [DATE]" at bounding box center [375, 92] width 144 height 11
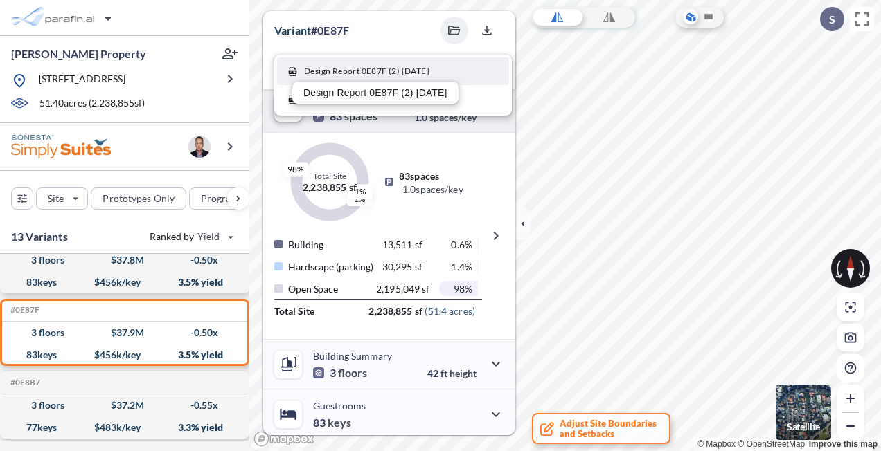
click at [405, 67] on span "Design Report 0E87F (2) [DATE]" at bounding box center [366, 71] width 125 height 12
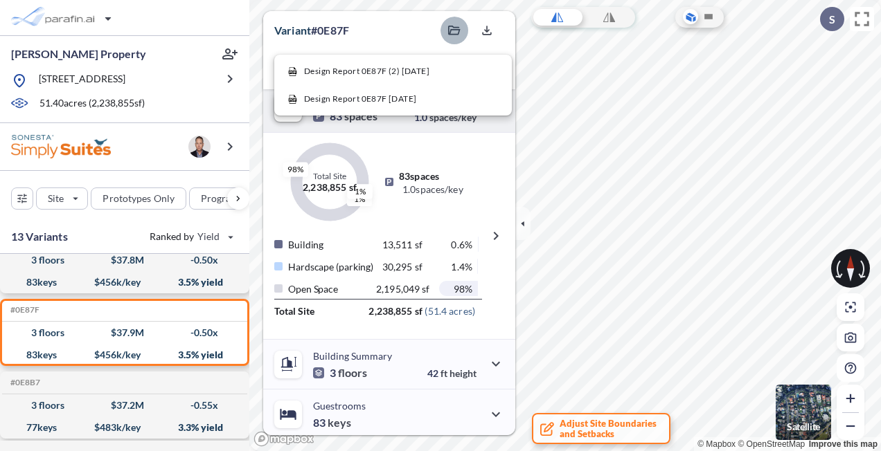
click at [458, 34] on icon "button" at bounding box center [454, 31] width 12 height 10
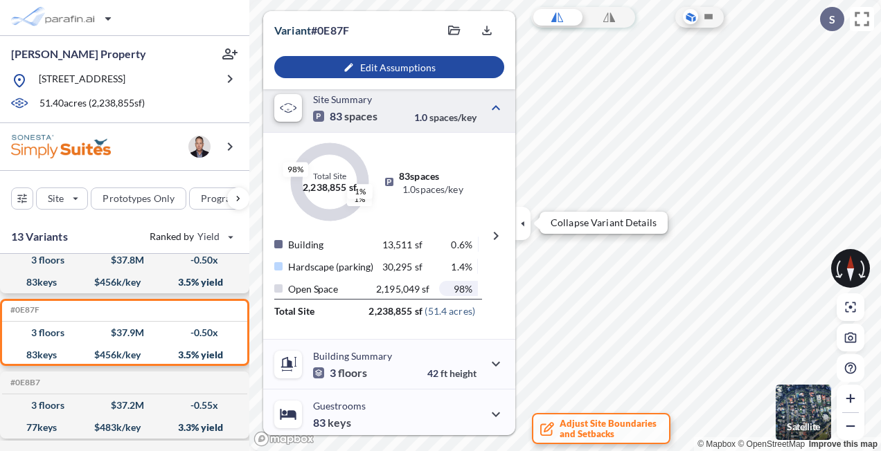
click at [521, 218] on icon "button" at bounding box center [522, 223] width 15 height 15
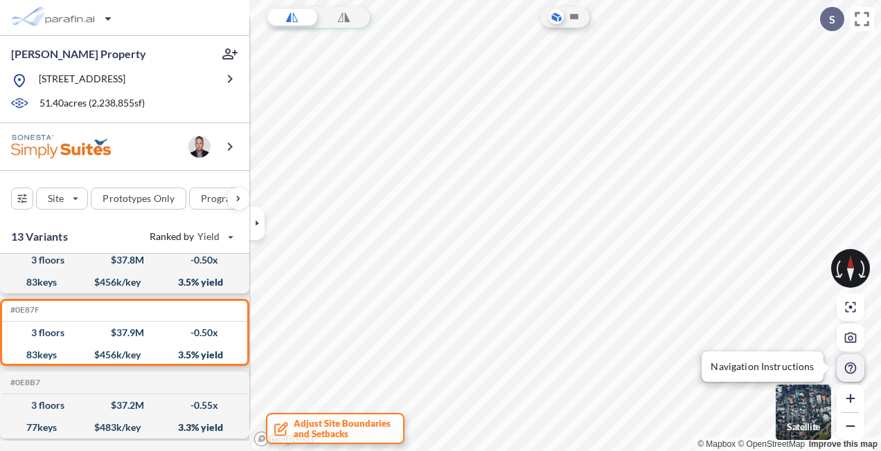
click at [854, 370] on icon "button" at bounding box center [850, 368] width 12 height 12
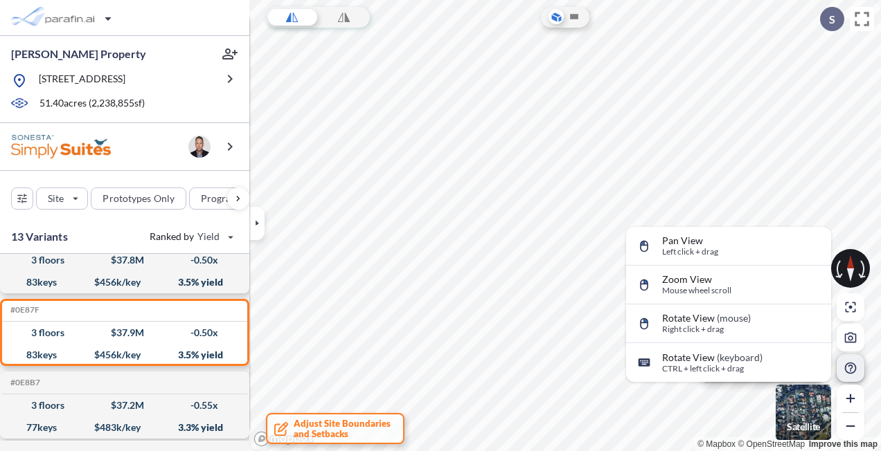
click at [695, 251] on p "Left click + drag" at bounding box center [690, 252] width 56 height 10
click at [640, 248] on icon at bounding box center [644, 247] width 14 height 14
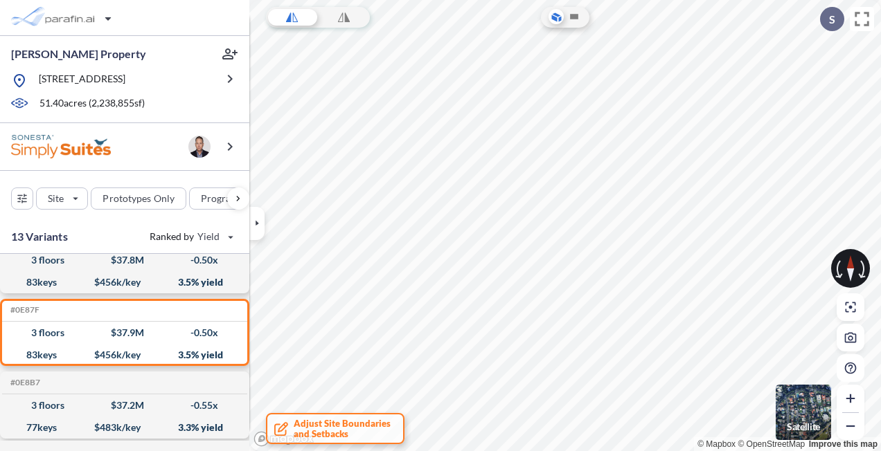
click at [791, 403] on img "button" at bounding box center [802, 412] width 55 height 55
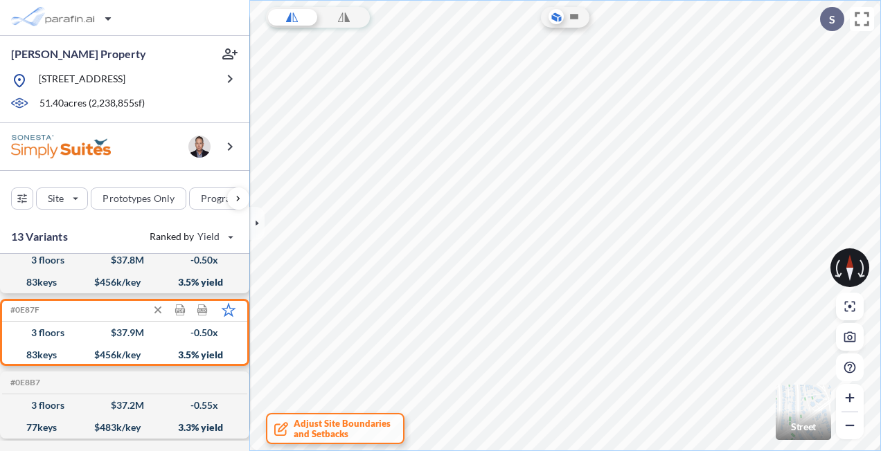
click at [230, 318] on icon at bounding box center [229, 310] width 15 height 15
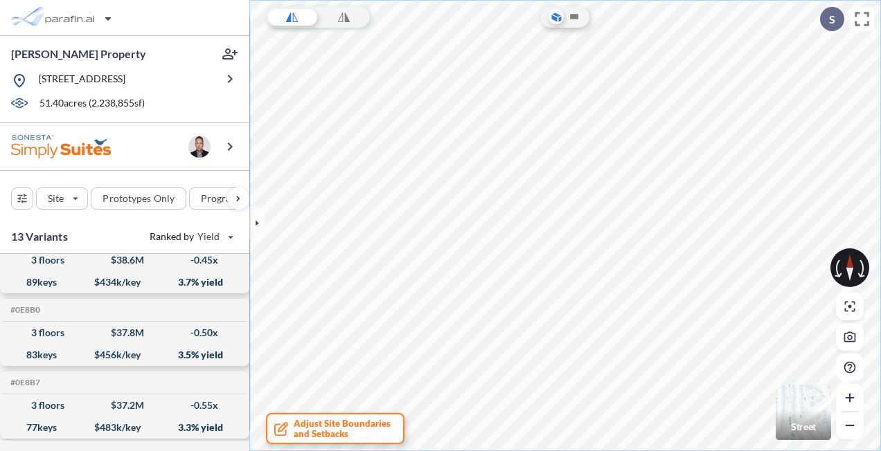
scroll to position [0, 0]
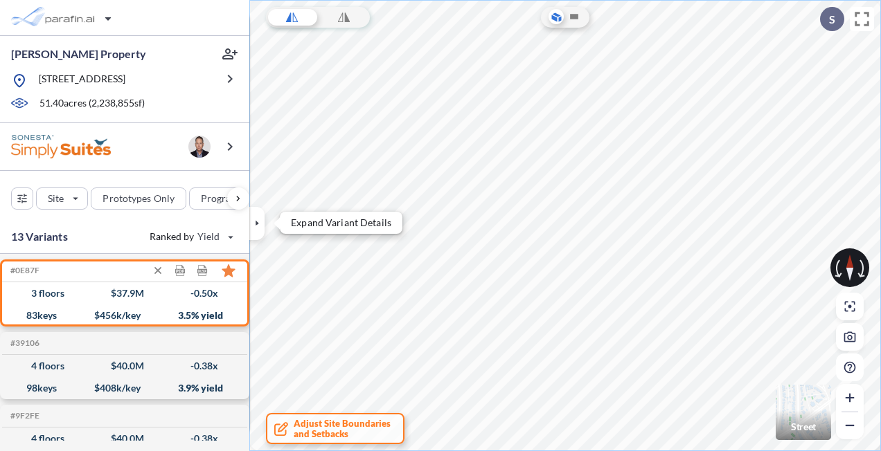
click at [259, 220] on icon "button" at bounding box center [256, 223] width 15 height 15
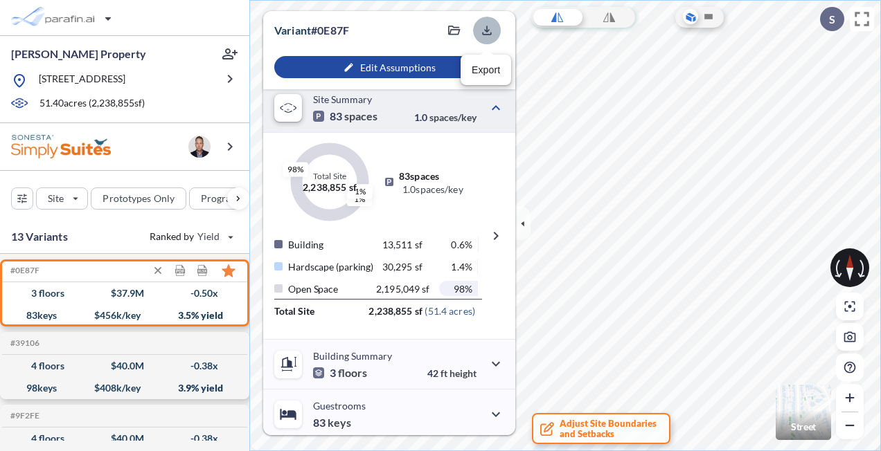
click at [483, 31] on icon "button" at bounding box center [487, 31] width 14 height 14
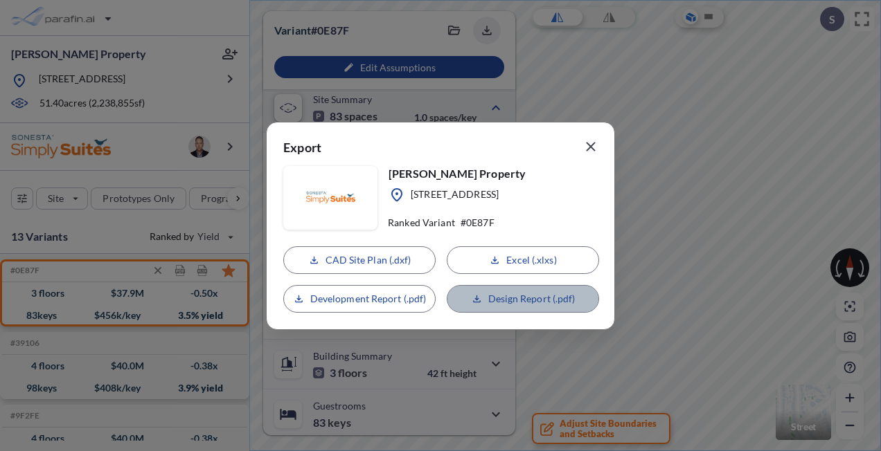
click at [530, 298] on p "Design Report (.pdf)" at bounding box center [531, 299] width 87 height 14
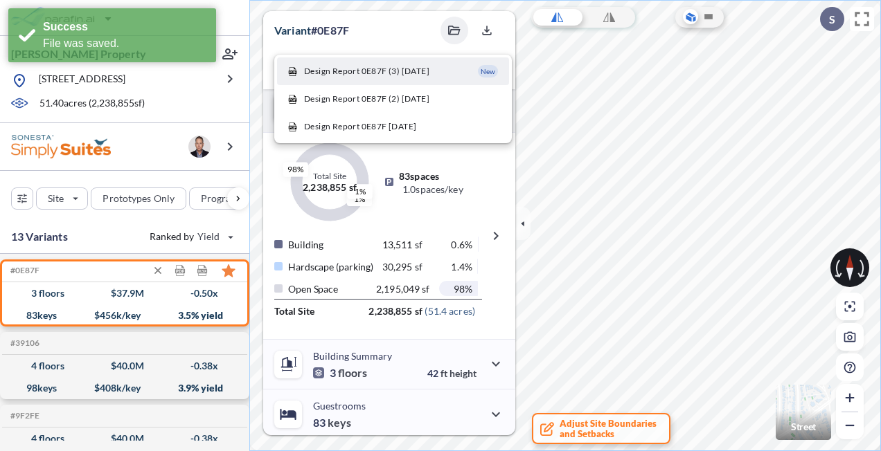
click at [400, 69] on span "Design Report 0E87F (3) [DATE]" at bounding box center [366, 71] width 125 height 12
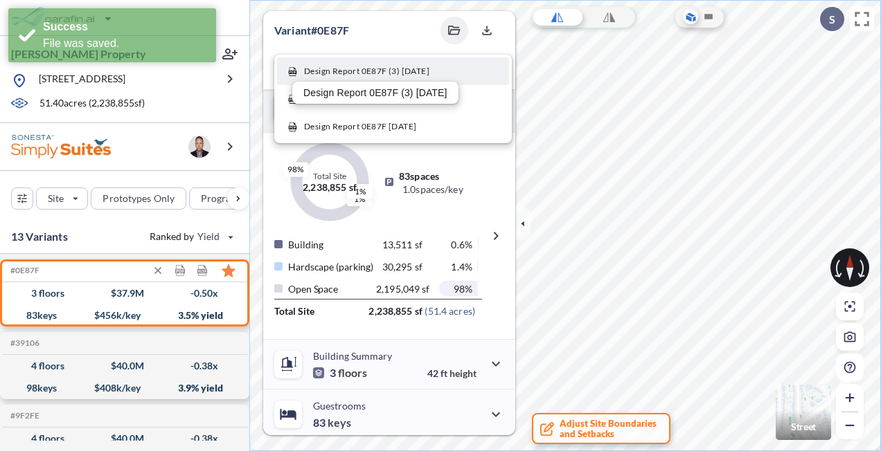
click at [400, 69] on span "Design Report 0E87F (3) [DATE]" at bounding box center [366, 71] width 125 height 12
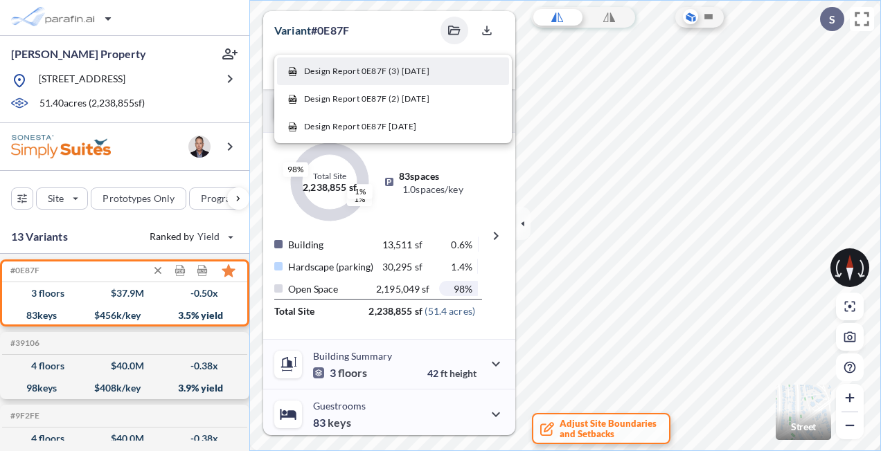
click at [393, 71] on span "Design Report 0E87F (3) [DATE]" at bounding box center [366, 71] width 125 height 12
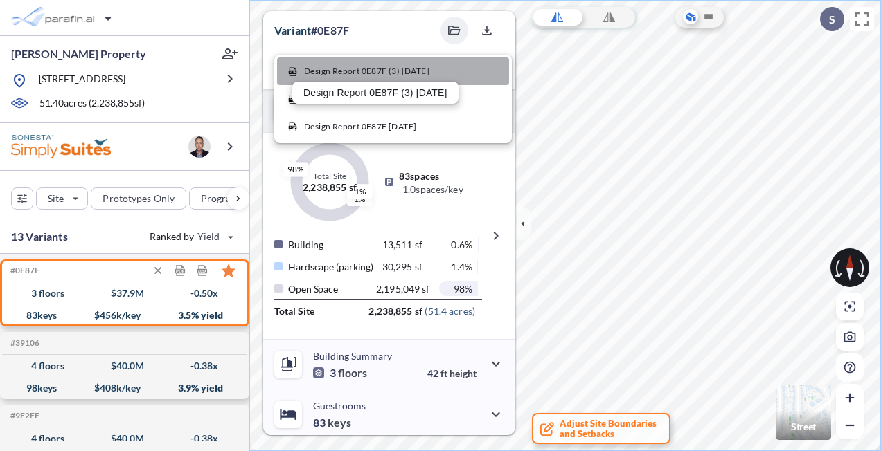
click at [393, 71] on span "Design Report 0E87F (3) [DATE]" at bounding box center [366, 71] width 125 height 12
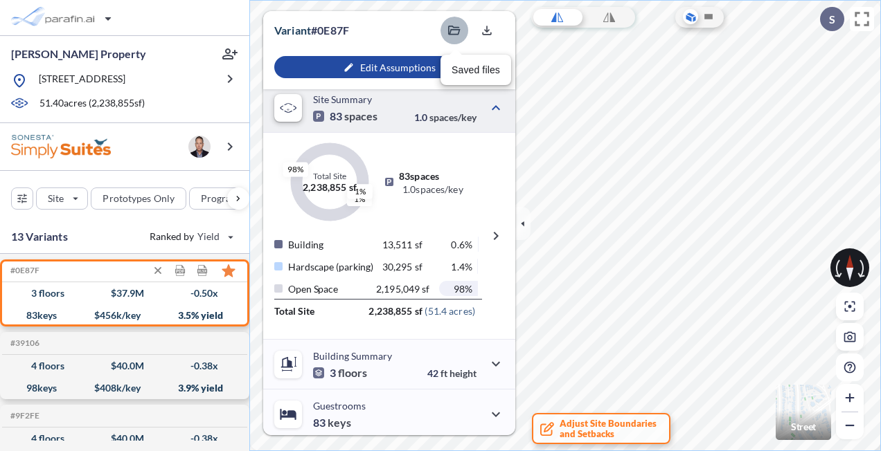
click at [450, 30] on icon "button" at bounding box center [454, 31] width 12 height 10
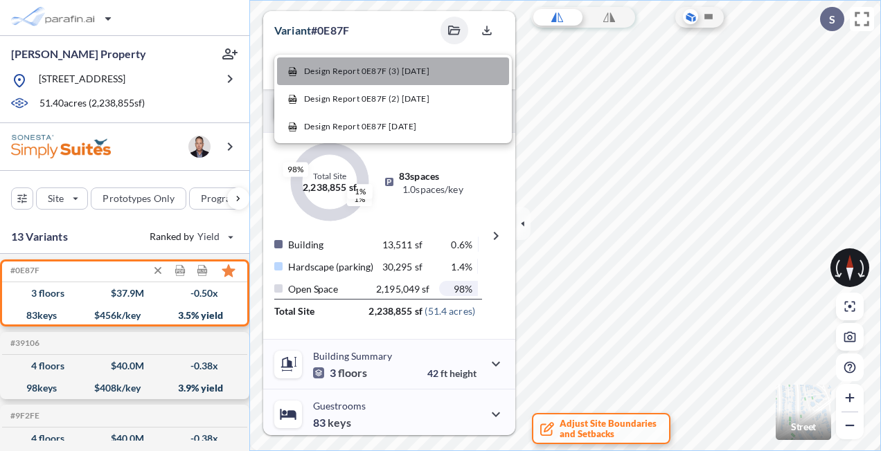
click at [364, 71] on span "Design Report 0E87F (3) [DATE]" at bounding box center [366, 71] width 125 height 12
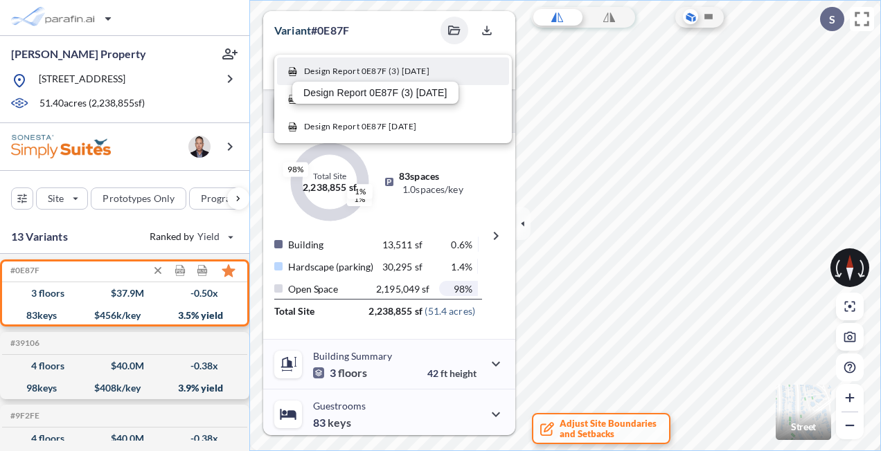
drag, startPoint x: 361, startPoint y: 71, endPoint x: 345, endPoint y: 72, distance: 16.0
click at [345, 72] on span "Design Report 0E87F (3) [DATE]" at bounding box center [366, 71] width 125 height 12
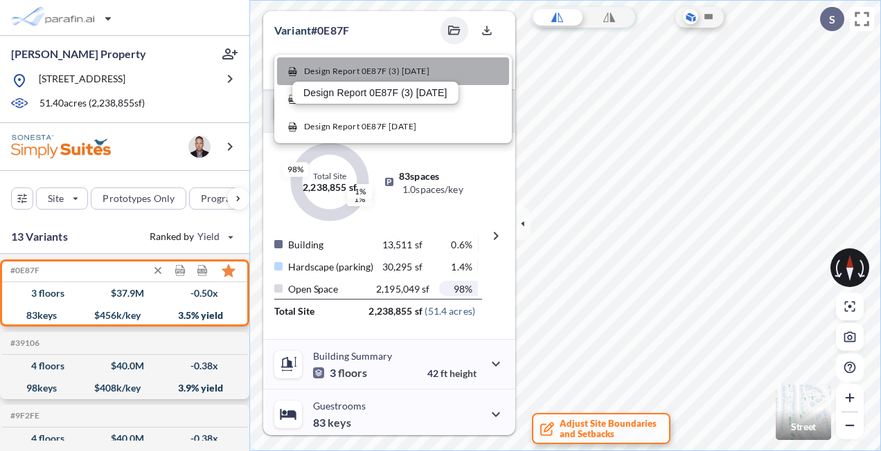
click at [345, 73] on span "Design Report 0E87F (3) [DATE]" at bounding box center [366, 71] width 125 height 12
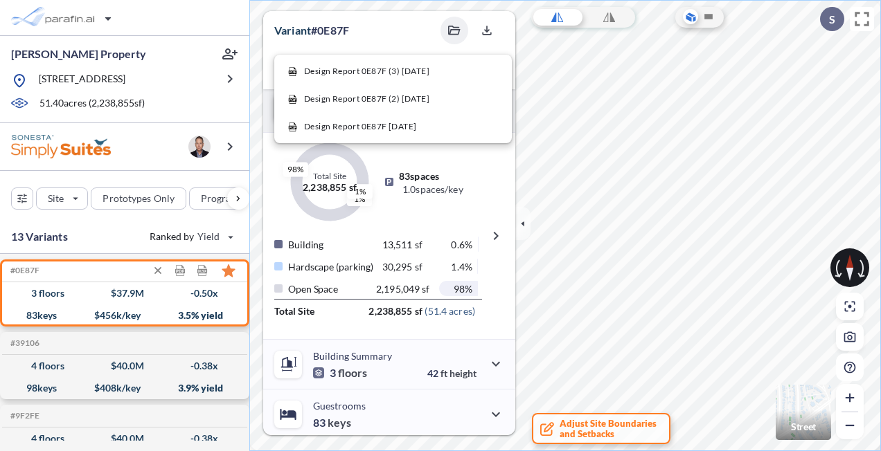
scroll to position [208, 0]
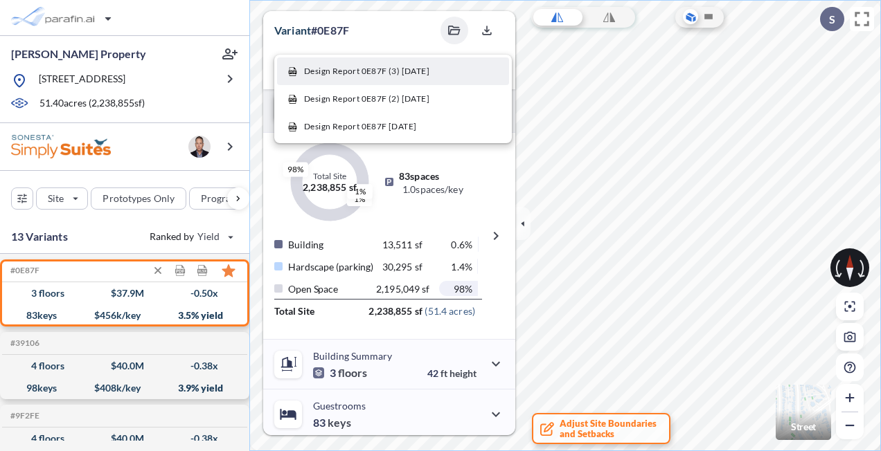
click at [303, 71] on div "Design Report 0E87F (3) [DATE]" at bounding box center [358, 71] width 141 height 12
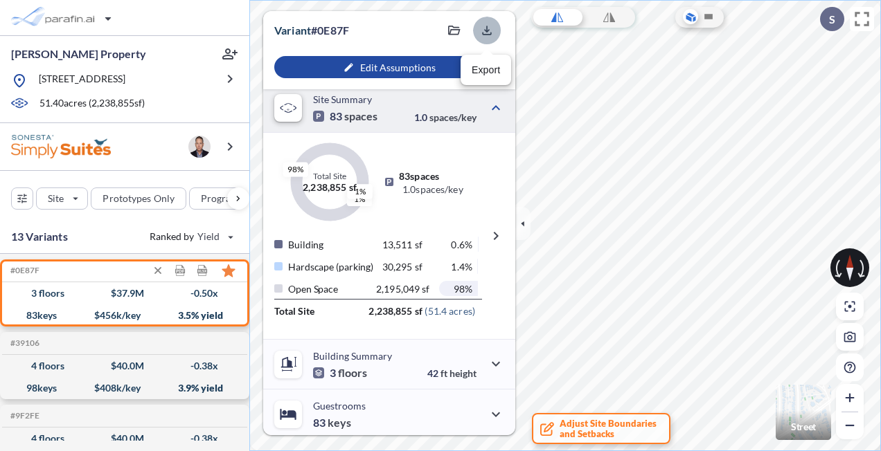
click at [487, 25] on icon "button" at bounding box center [487, 31] width 14 height 14
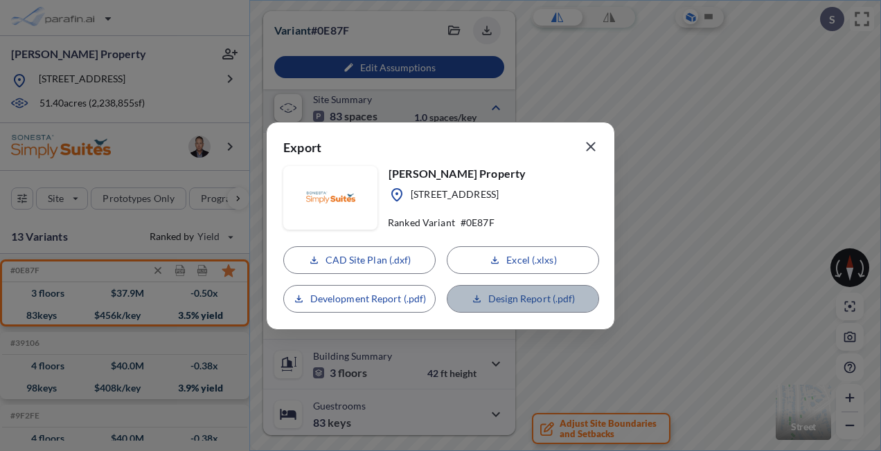
click at [540, 298] on p "Design Report (.pdf)" at bounding box center [531, 299] width 87 height 14
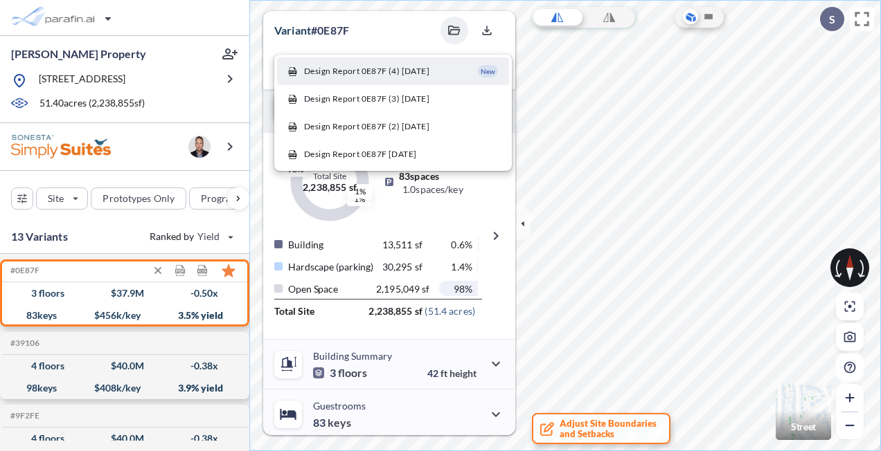
click at [420, 72] on span "Design Report 0E87F (4) [DATE]" at bounding box center [366, 71] width 125 height 12
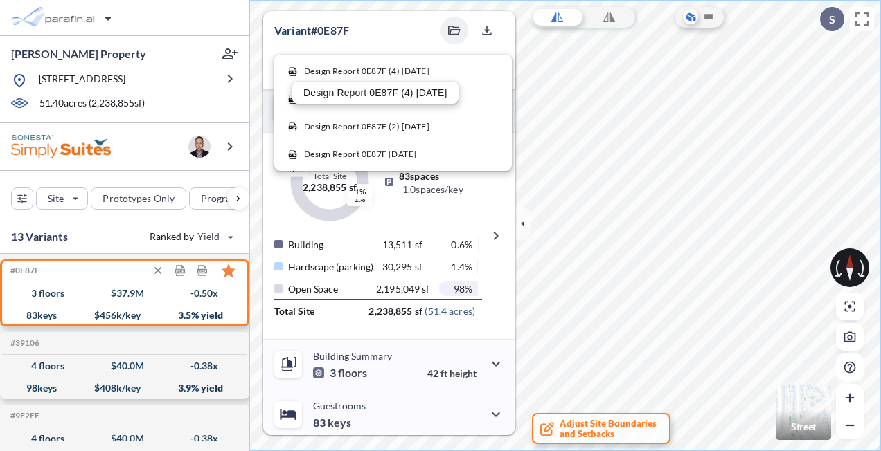
click at [338, 93] on p "Design Report 0E87F (4) [DATE]" at bounding box center [375, 92] width 144 height 11
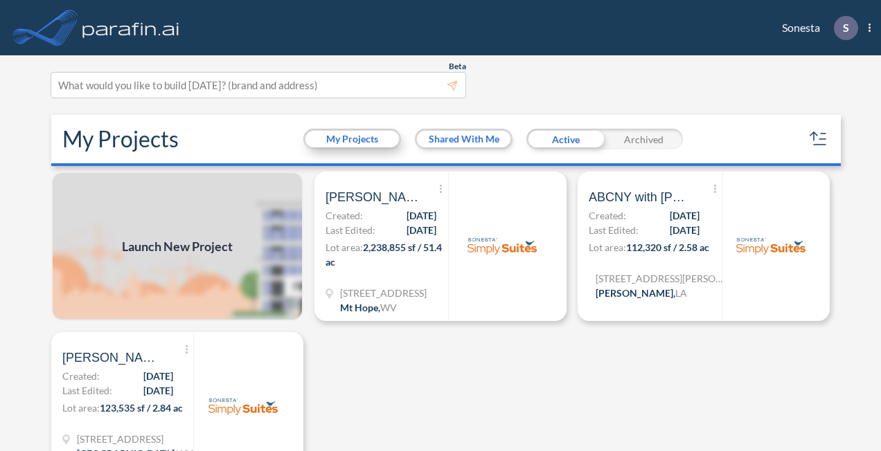
click at [365, 138] on button "My Projects" at bounding box center [351, 139] width 93 height 17
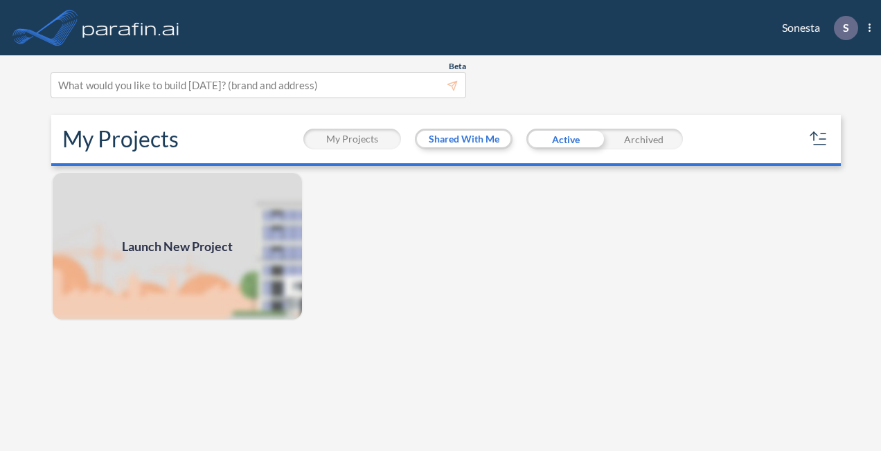
click at [346, 143] on button "My Projects" at bounding box center [351, 139] width 93 height 17
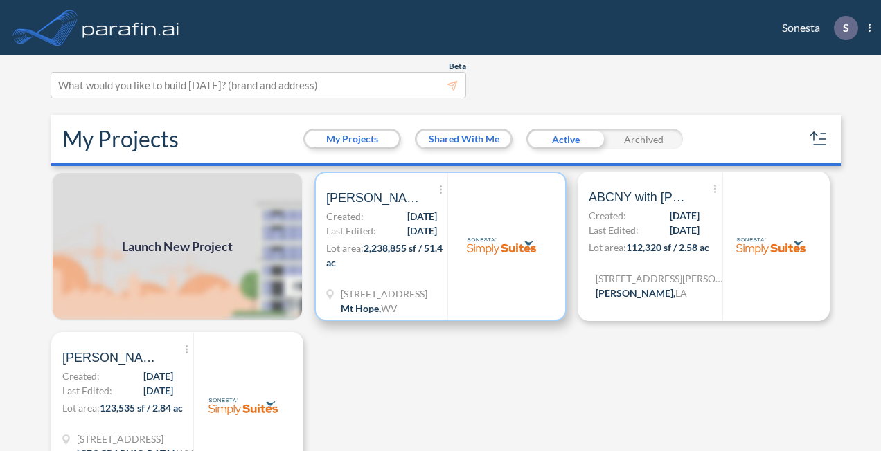
click at [485, 277] on img at bounding box center [501, 246] width 69 height 69
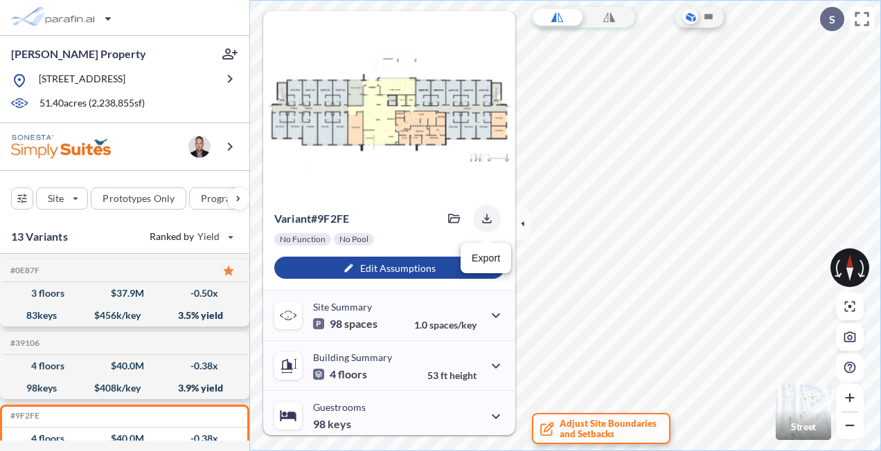
click at [487, 224] on icon "button" at bounding box center [487, 219] width 14 height 14
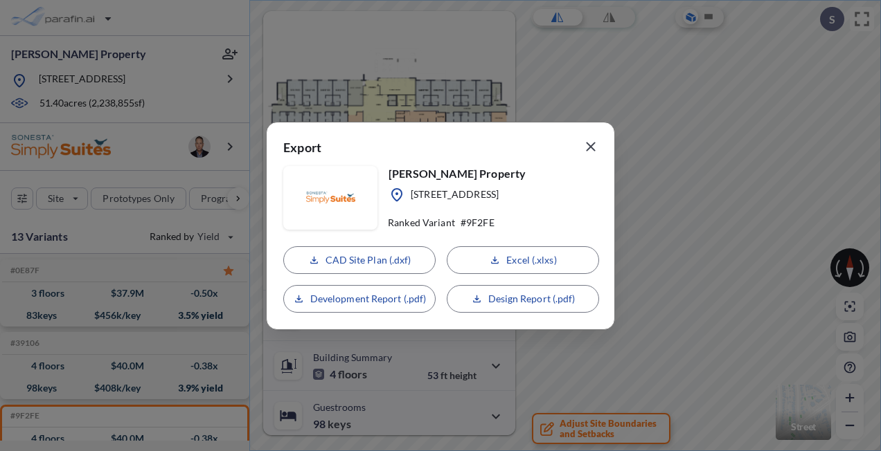
click at [592, 147] on icon "button" at bounding box center [590, 146] width 9 height 9
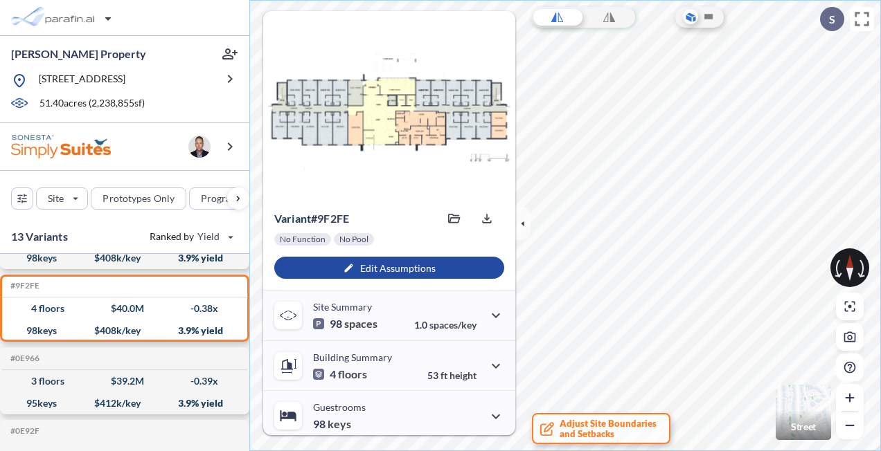
scroll to position [130, 0]
